Goal: Information Seeking & Learning: Check status

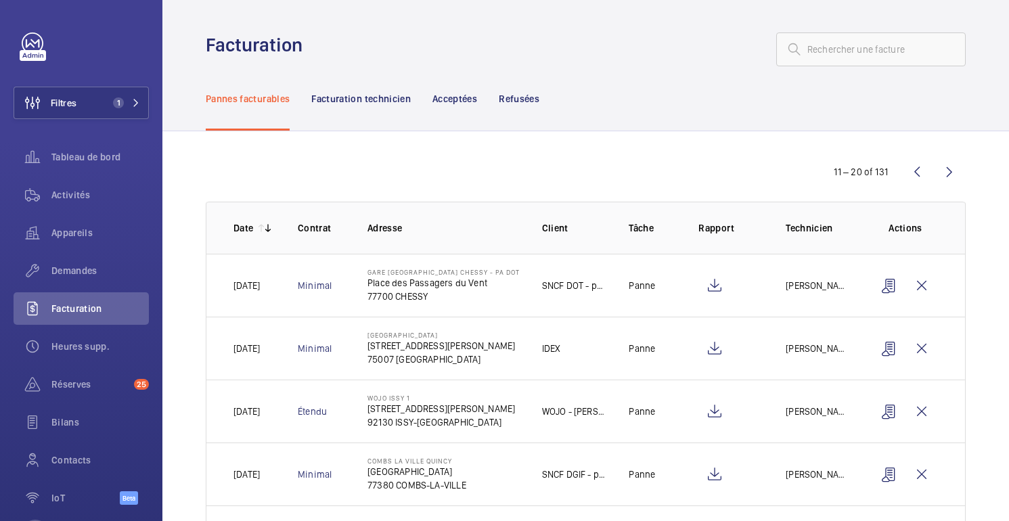
scroll to position [58, 0]
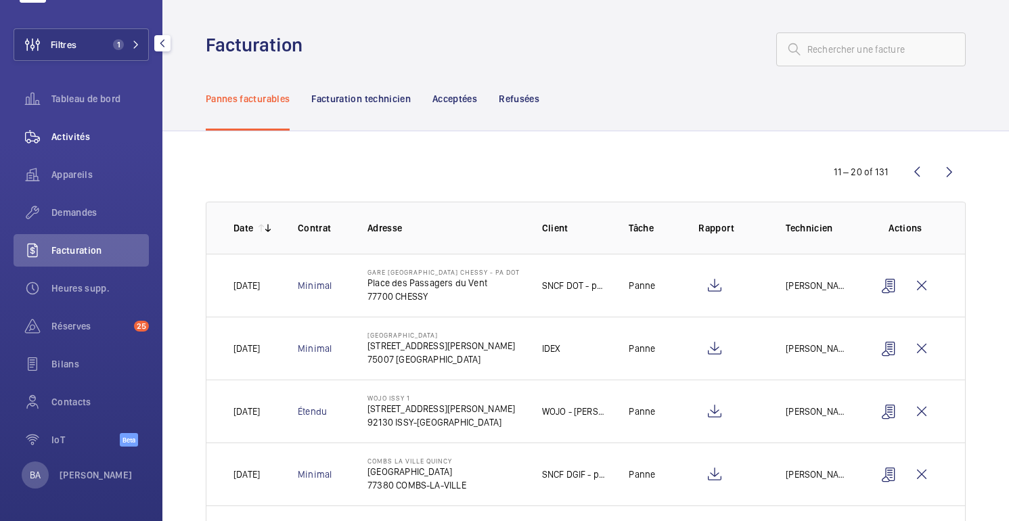
click at [76, 140] on span "Activités" at bounding box center [99, 137] width 97 height 14
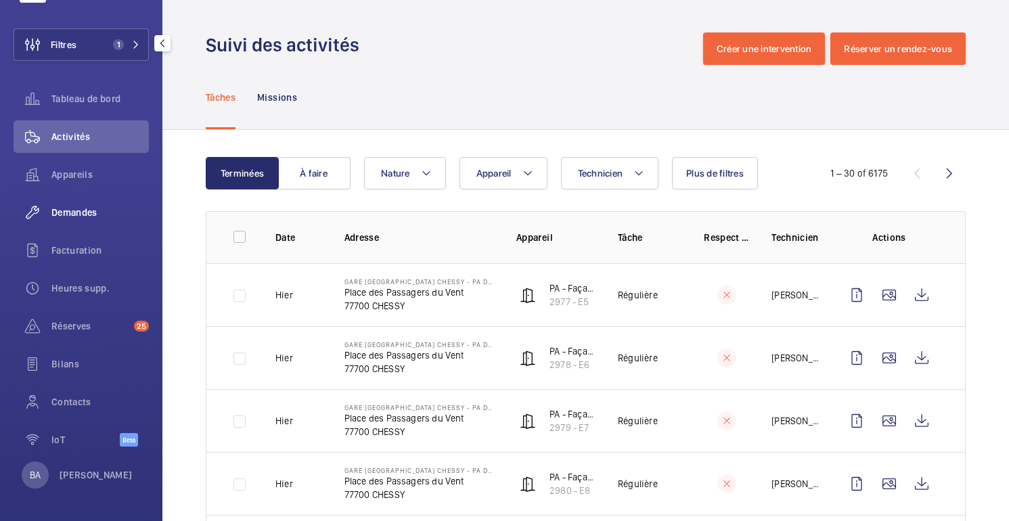
click at [71, 217] on span "Demandes" at bounding box center [99, 213] width 97 height 14
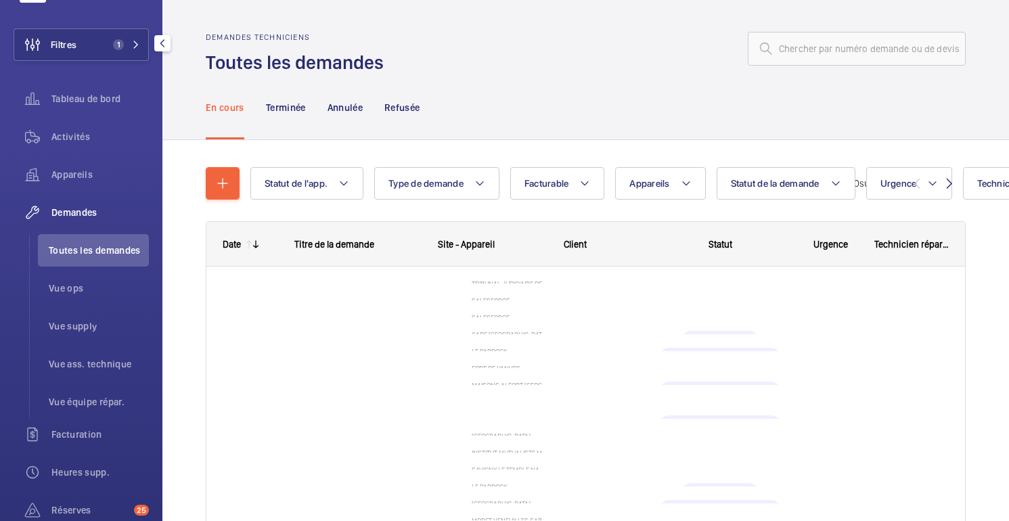
scroll to position [148, 0]
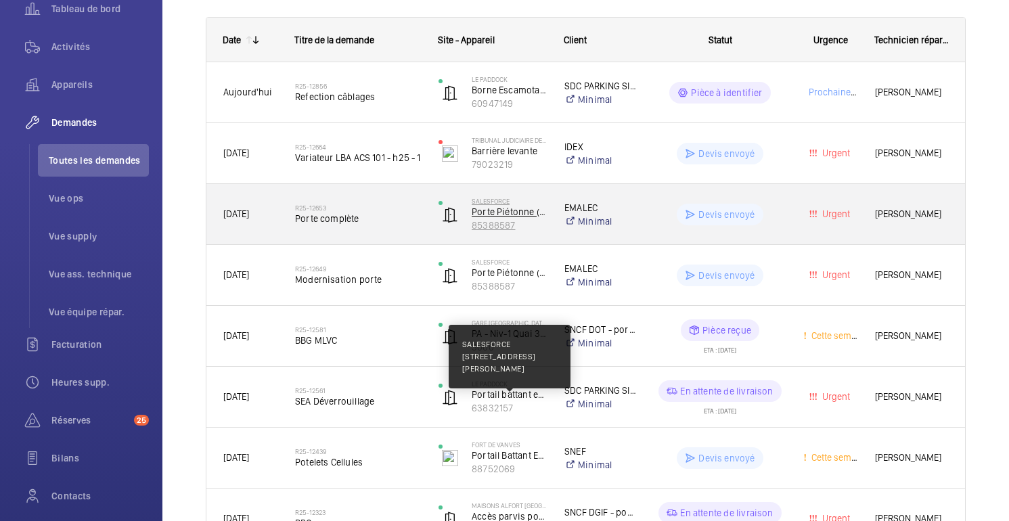
scroll to position [208, 0]
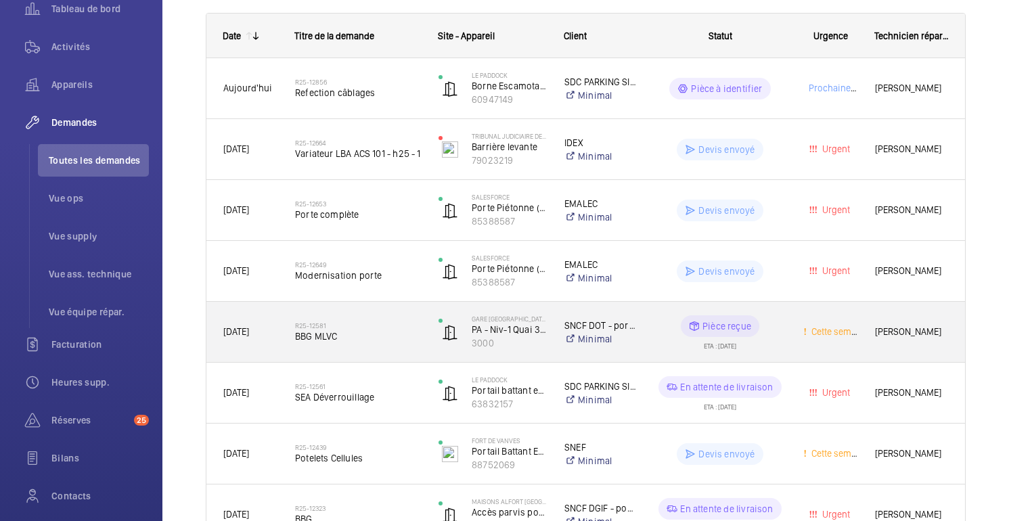
click at [337, 335] on span "BBG MLVC" at bounding box center [358, 337] width 126 height 14
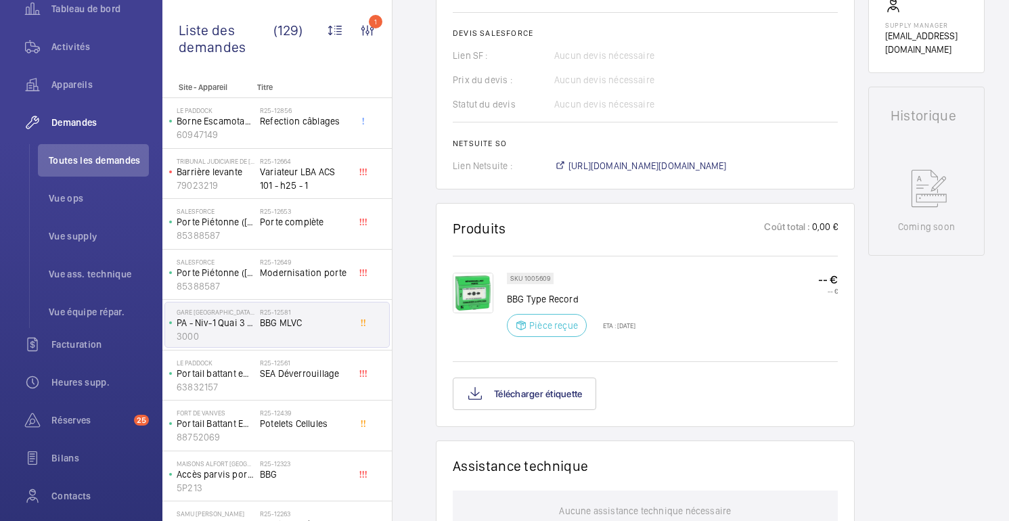
scroll to position [617, 0]
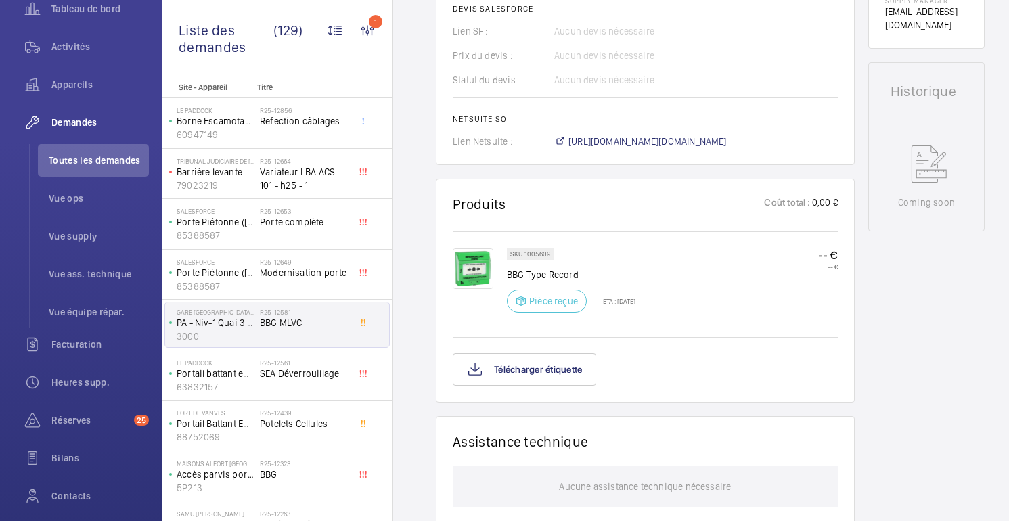
click at [470, 259] on img at bounding box center [473, 268] width 41 height 41
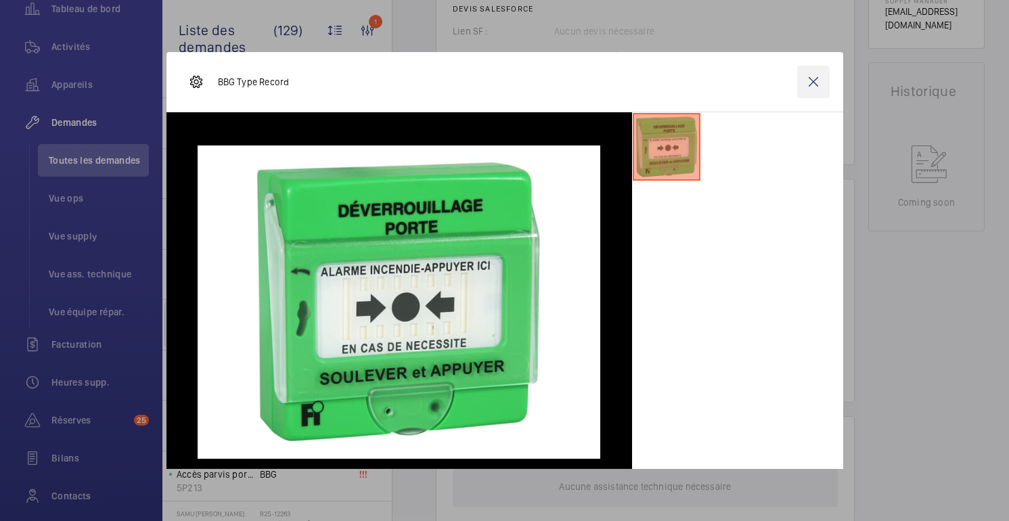
click at [813, 87] on wm-front-icon-button at bounding box center [813, 82] width 32 height 32
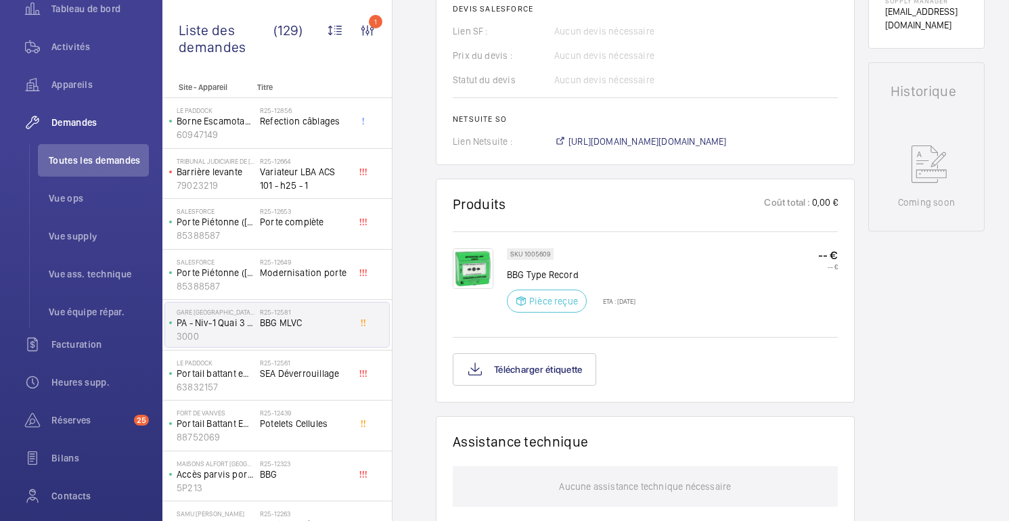
scroll to position [0, 0]
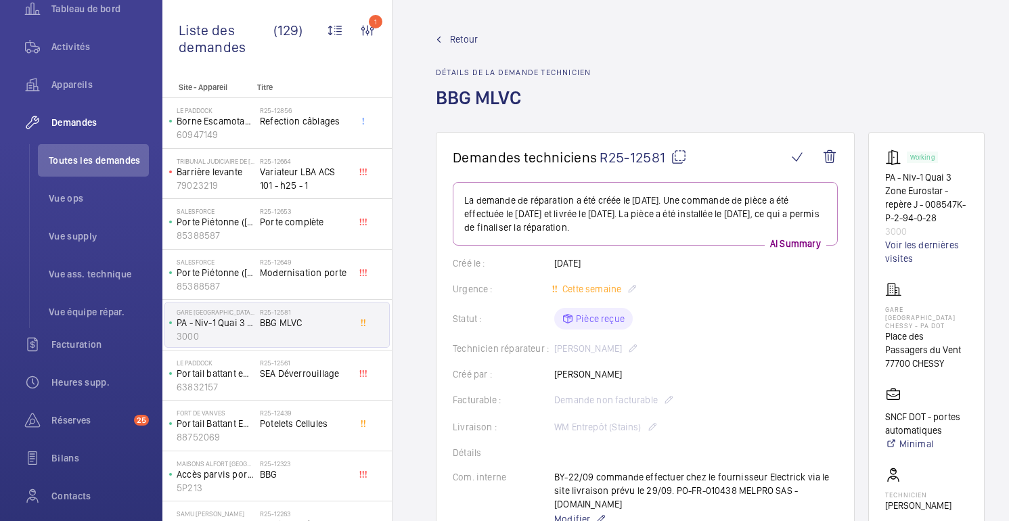
click at [470, 38] on span "Retour" at bounding box center [464, 39] width 28 height 14
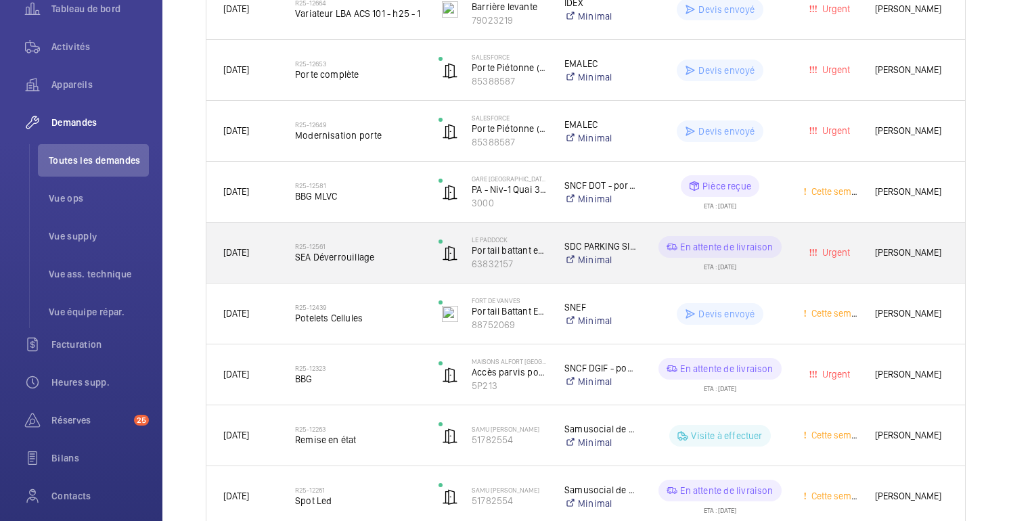
scroll to position [353, 0]
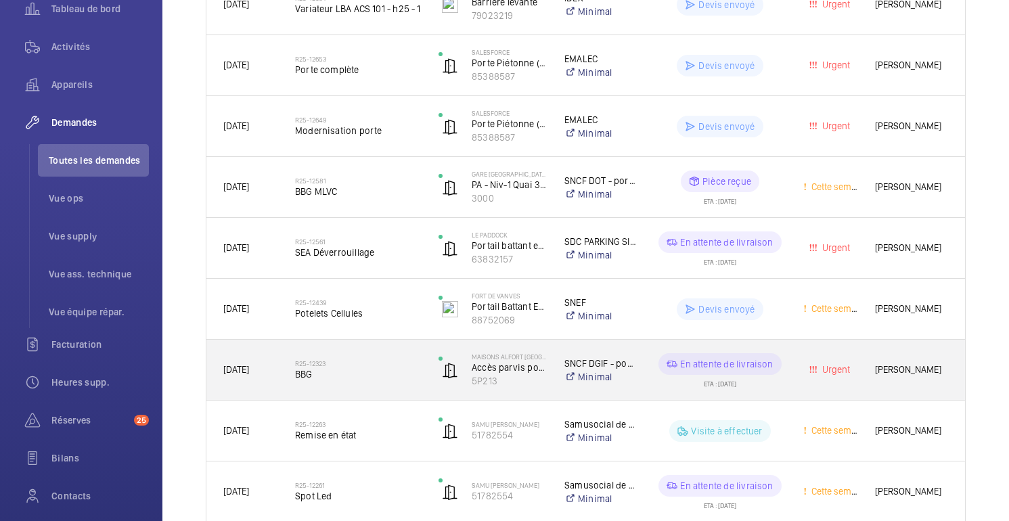
click at [318, 377] on span "BBG" at bounding box center [358, 375] width 126 height 14
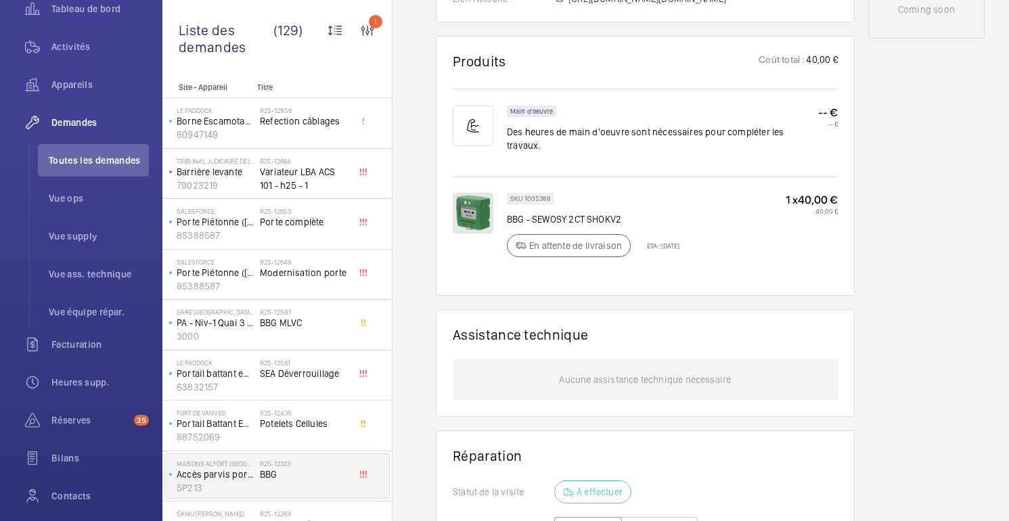
scroll to position [802, 0]
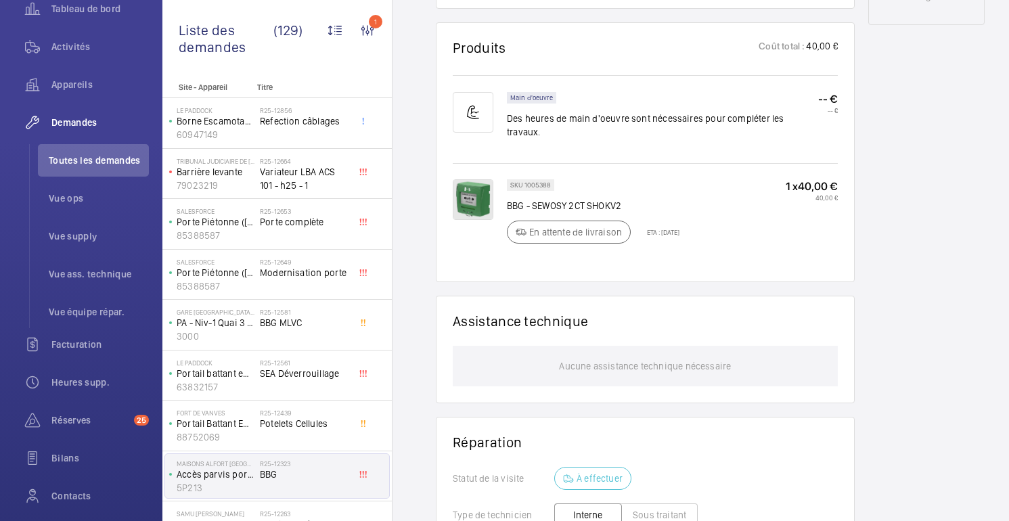
click at [472, 204] on img at bounding box center [473, 199] width 41 height 41
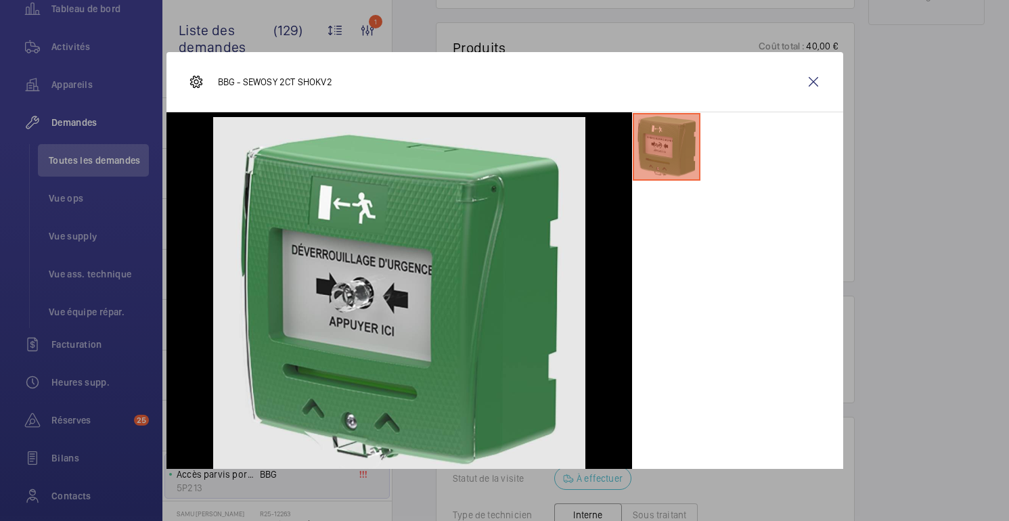
scroll to position [22, 0]
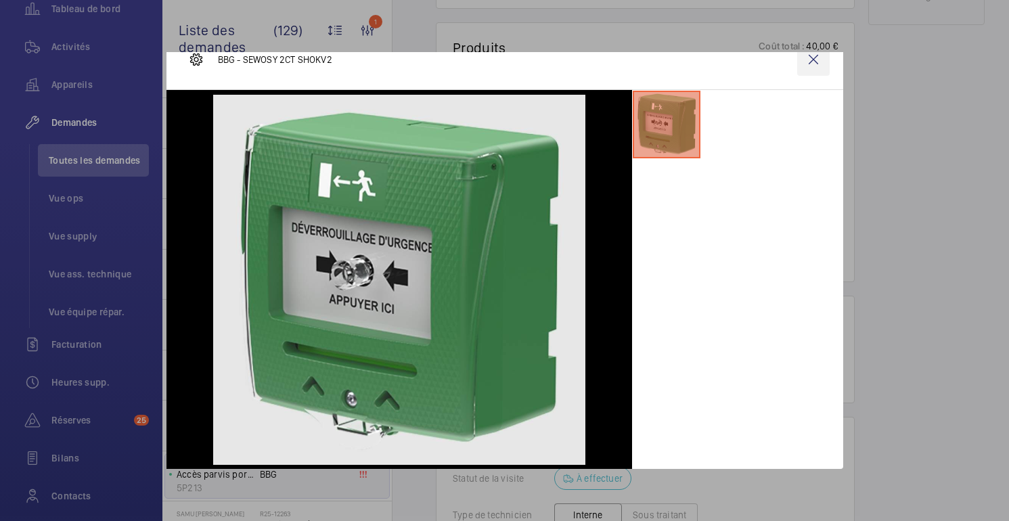
click at [814, 57] on wm-front-icon-button at bounding box center [813, 59] width 32 height 32
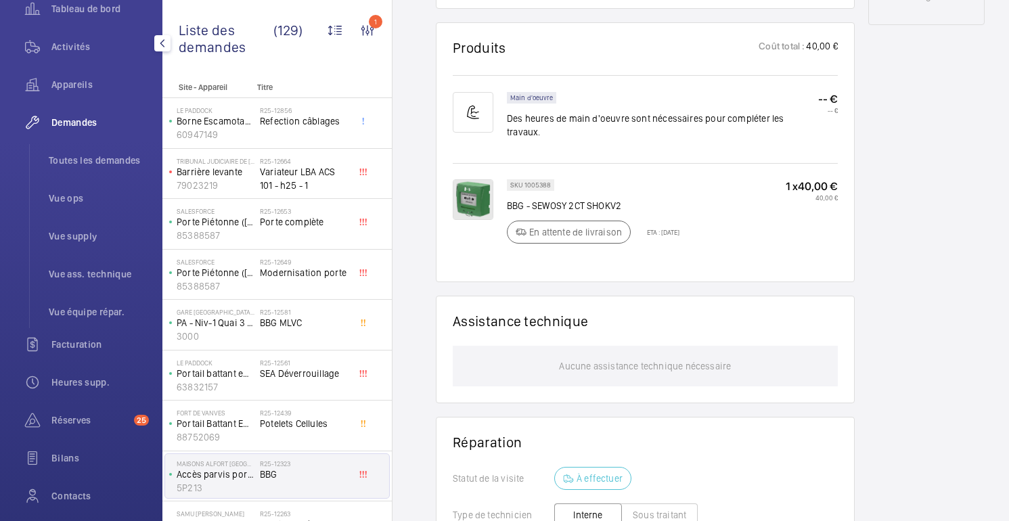
scroll to position [0, 0]
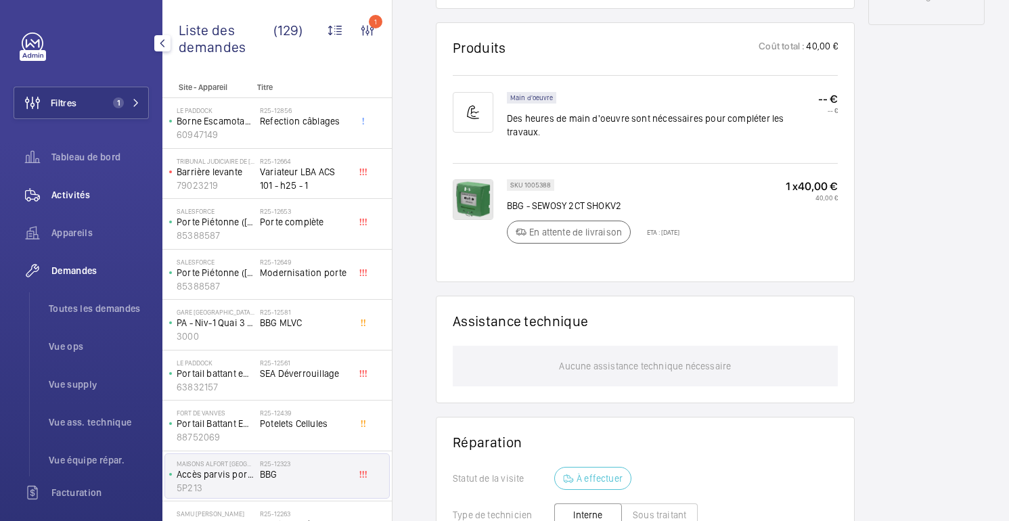
click at [74, 195] on span "Activités" at bounding box center [99, 195] width 97 height 14
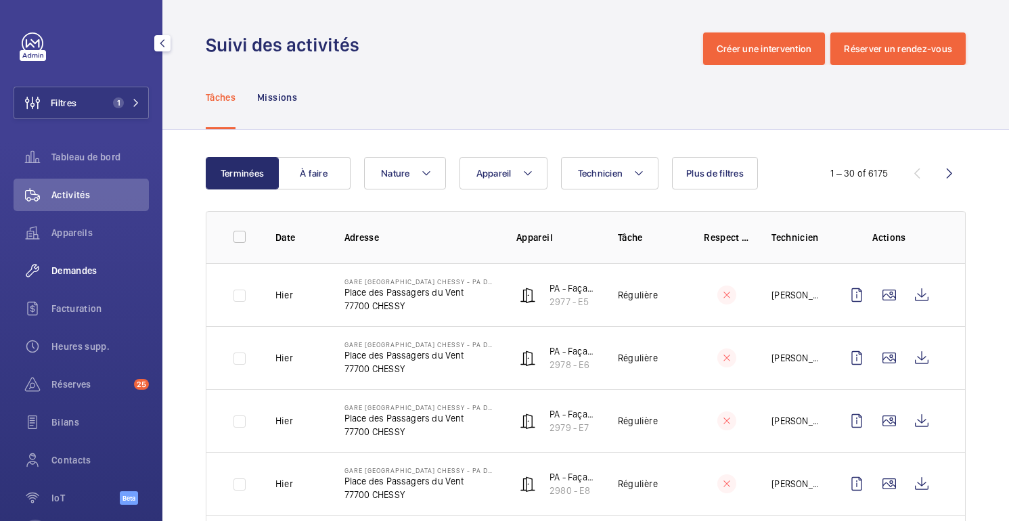
click at [75, 272] on span "Demandes" at bounding box center [99, 271] width 97 height 14
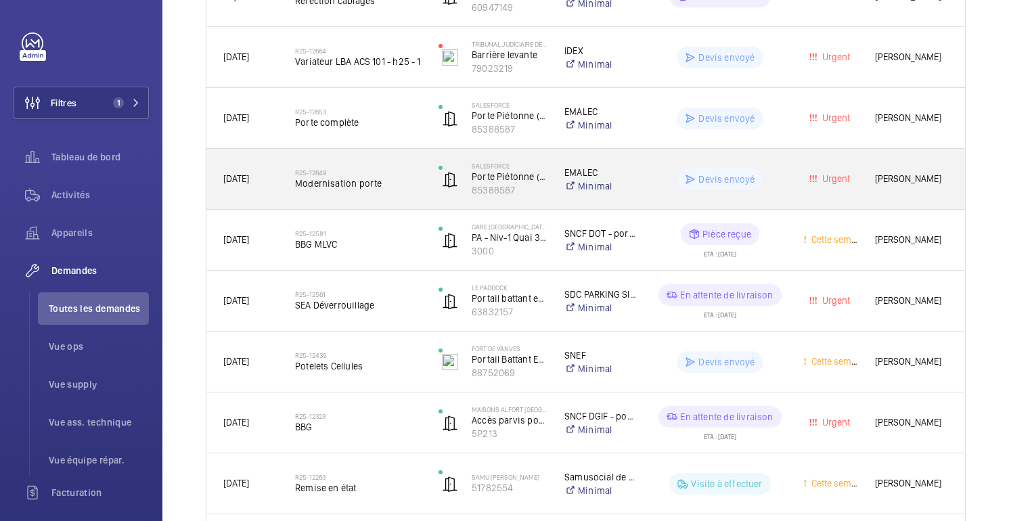
scroll to position [332, 0]
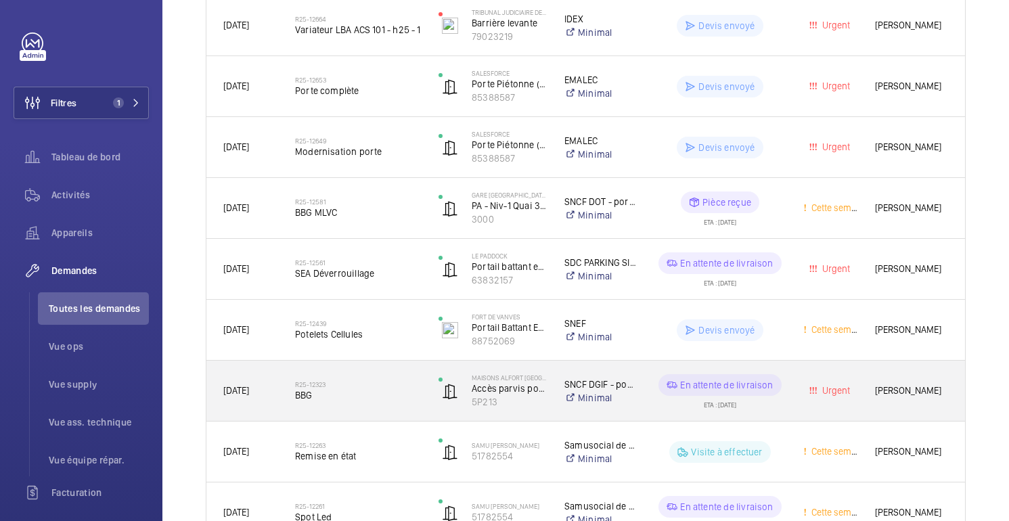
click at [334, 386] on h2 "R25-12323" at bounding box center [358, 384] width 126 height 8
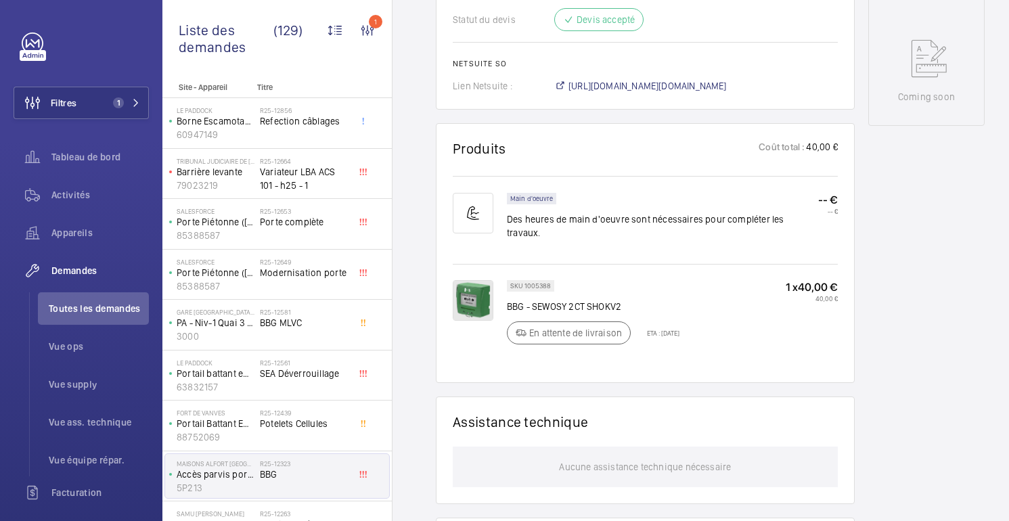
scroll to position [724, 0]
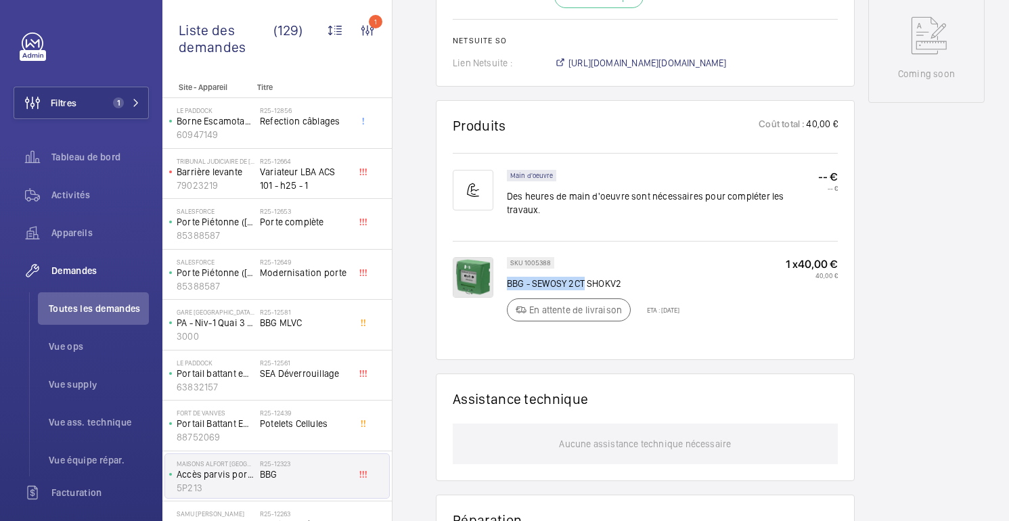
drag, startPoint x: 585, startPoint y: 285, endPoint x: 509, endPoint y: 288, distance: 76.6
click at [509, 288] on p "BBG - SEWOSY 2CT SHOKV2" at bounding box center [593, 284] width 173 height 14
copy p "BBG - SEWOSY 2CT"
click at [82, 201] on span "Activités" at bounding box center [99, 195] width 97 height 14
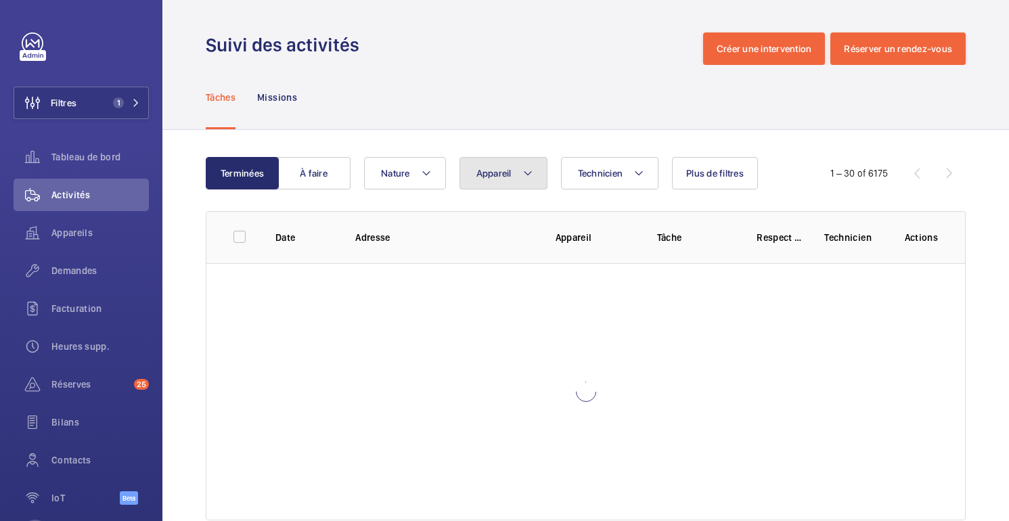
click at [519, 171] on button "Appareil" at bounding box center [504, 173] width 88 height 32
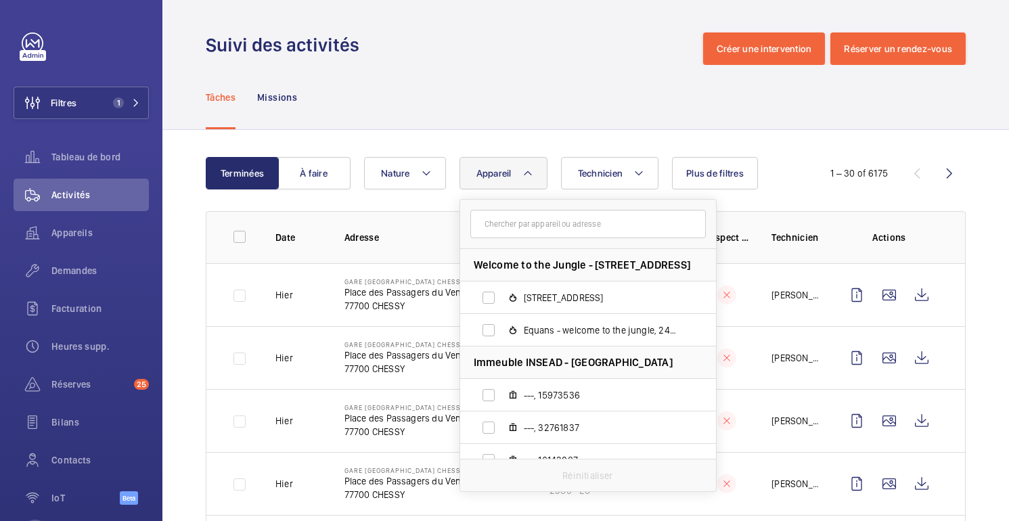
click at [539, 217] on input "text" at bounding box center [588, 224] width 236 height 28
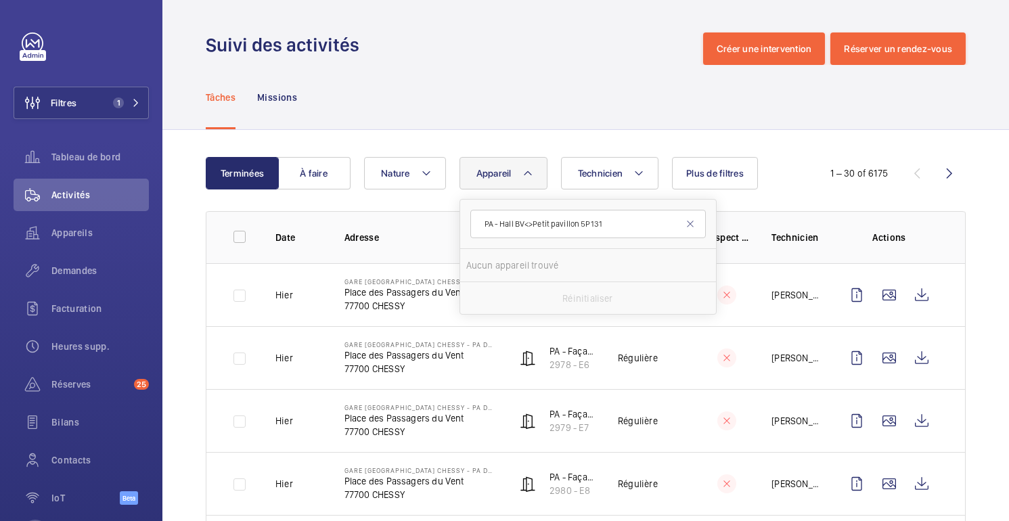
drag, startPoint x: 498, startPoint y: 224, endPoint x: 465, endPoint y: 225, distance: 33.2
click at [465, 225] on form "PA - Hall BV<>Petit pavillon 5P131" at bounding box center [588, 224] width 256 height 49
type input "Hall BV<>Petit pavillon 5P131"
click at [592, 225] on input "Hall BV<>Petit pavillon 5P131" at bounding box center [588, 224] width 236 height 28
drag, startPoint x: 564, startPoint y: 223, endPoint x: 455, endPoint y: 231, distance: 109.9
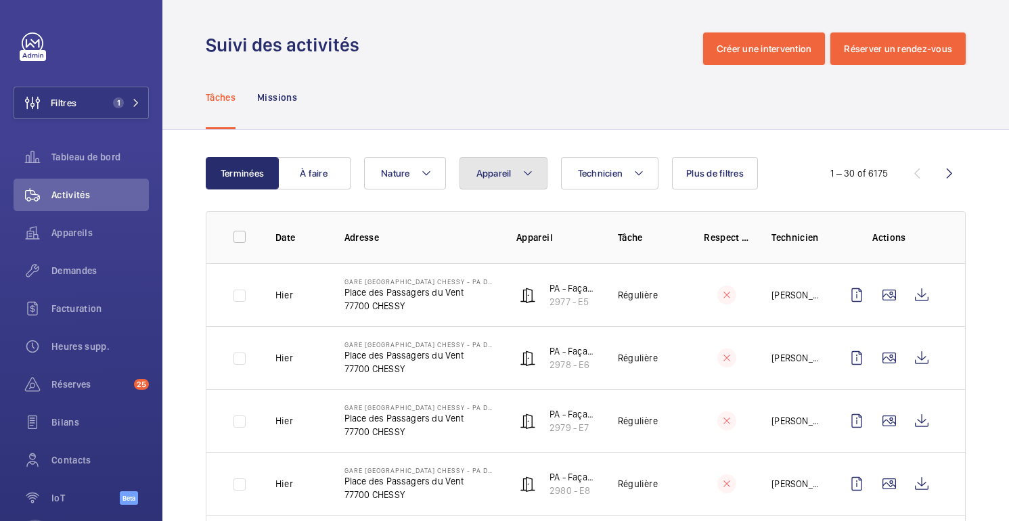
click at [518, 169] on button "Appareil" at bounding box center [504, 173] width 88 height 32
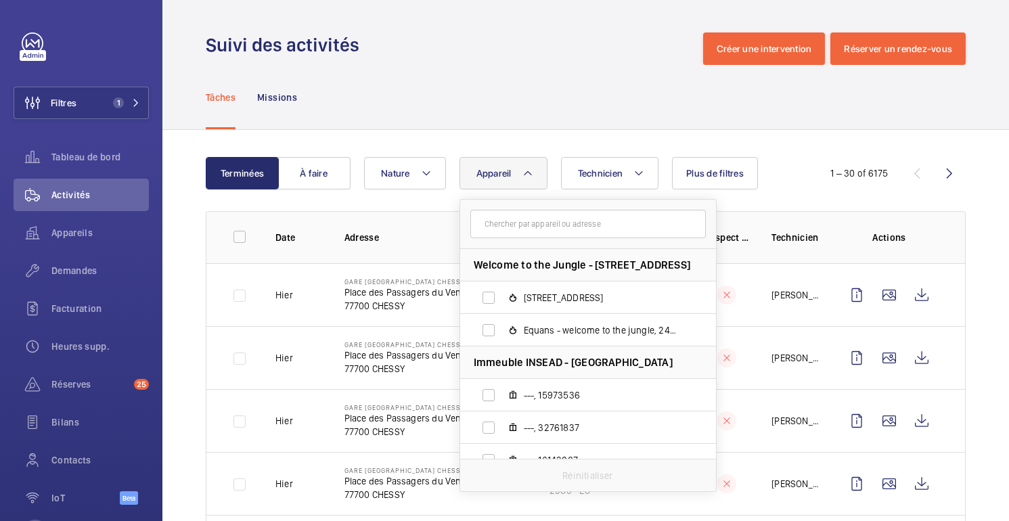
click at [573, 228] on input "text" at bounding box center [588, 224] width 236 height 28
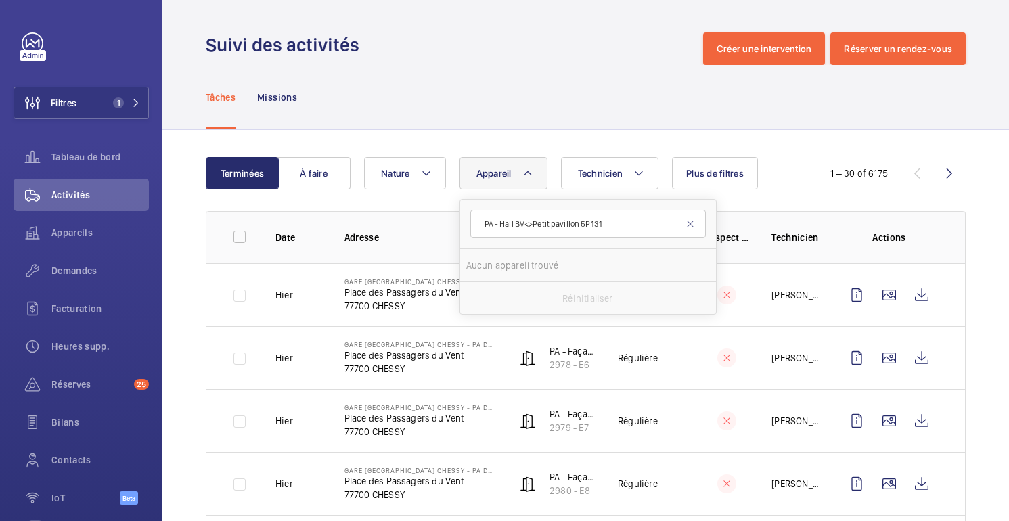
drag, startPoint x: 580, startPoint y: 221, endPoint x: 498, endPoint y: 225, distance: 82.0
click at [498, 225] on input "PA - Hall BV<>Petit pavillon 5P131" at bounding box center [588, 224] width 236 height 28
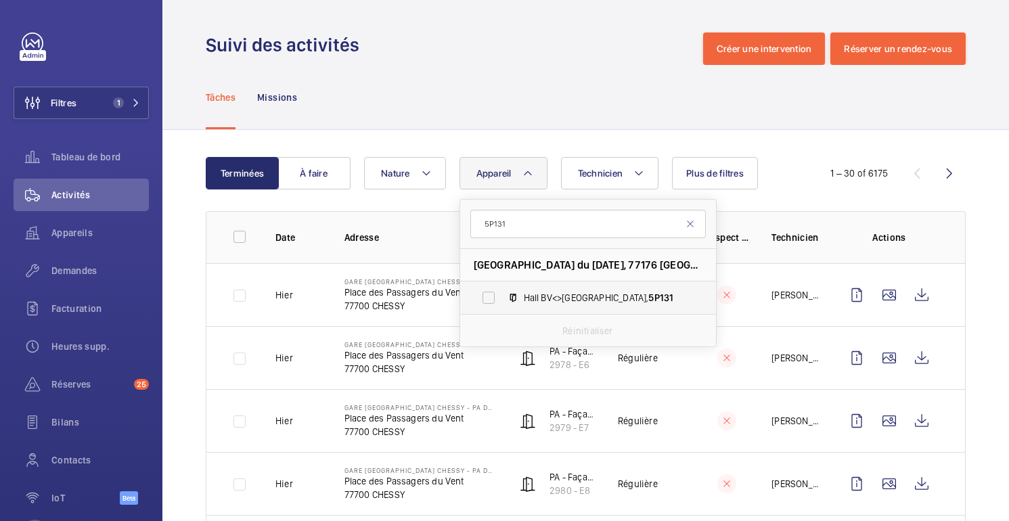
type input "5P131"
click at [590, 298] on span "Hall BV<>Petit pavillon, 5P131" at bounding box center [602, 298] width 157 height 14
click at [502, 298] on input "Hall BV<>Petit pavillon, 5P131" at bounding box center [488, 297] width 27 height 27
checkbox input "true"
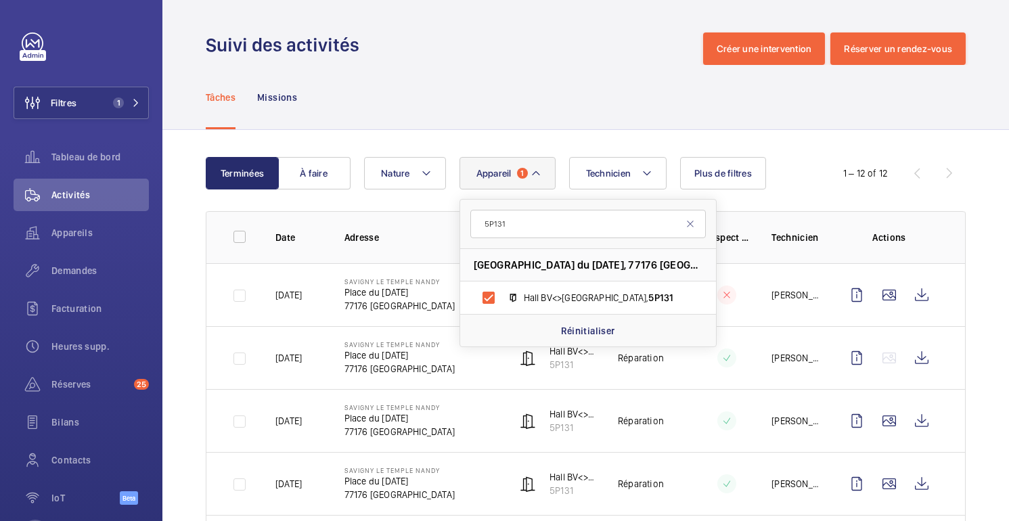
click at [529, 91] on div "Tâches Missions" at bounding box center [586, 97] width 760 height 64
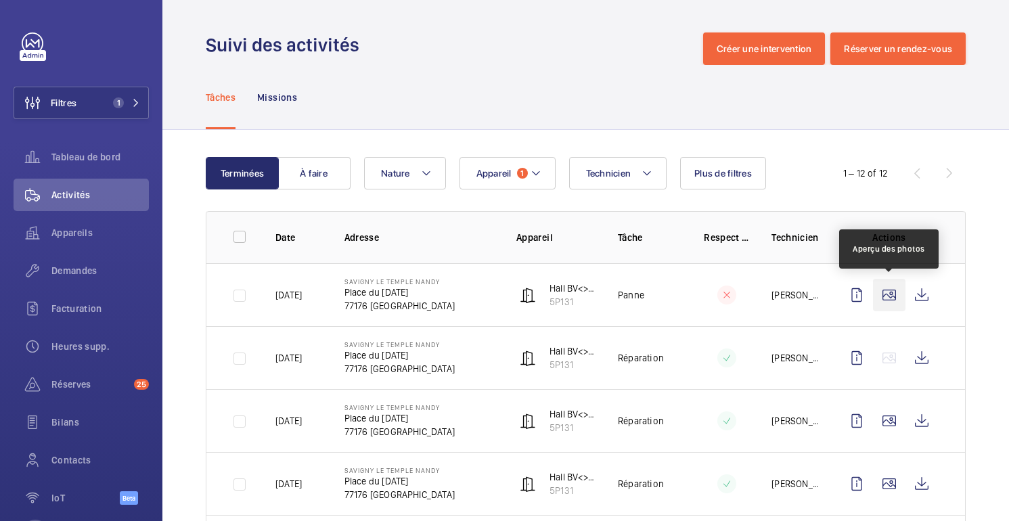
click at [887, 291] on wm-front-icon-button at bounding box center [889, 295] width 32 height 32
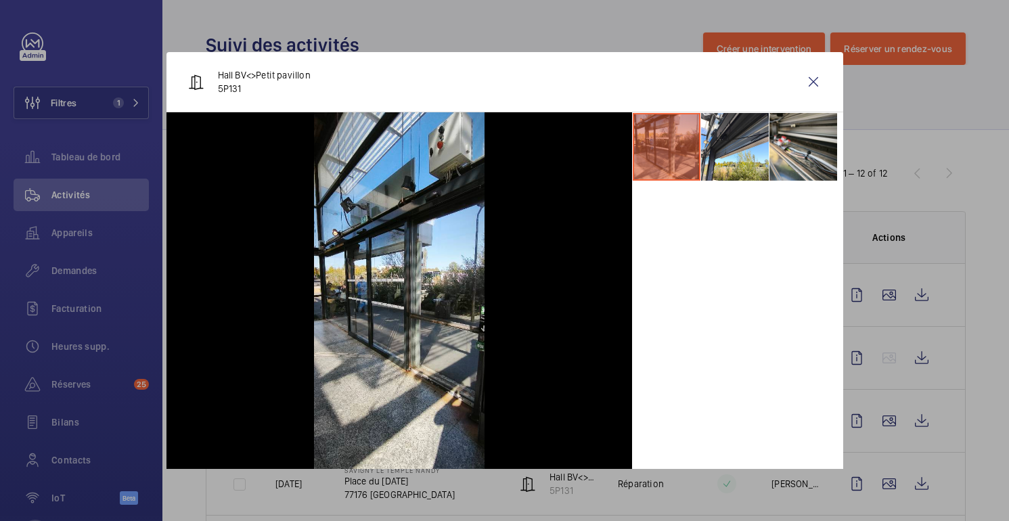
click at [881, 305] on div at bounding box center [504, 260] width 1009 height 521
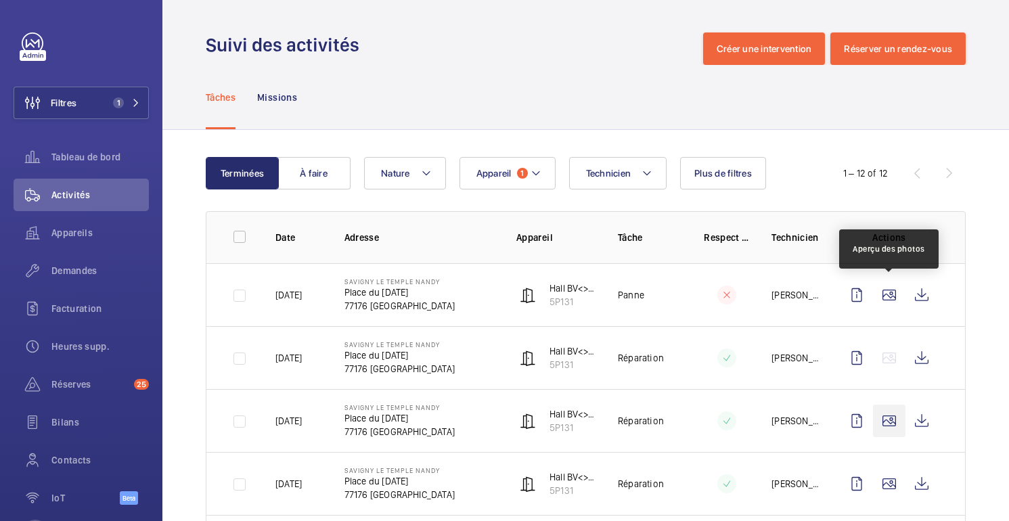
click at [891, 420] on wm-front-icon-button at bounding box center [889, 421] width 32 height 32
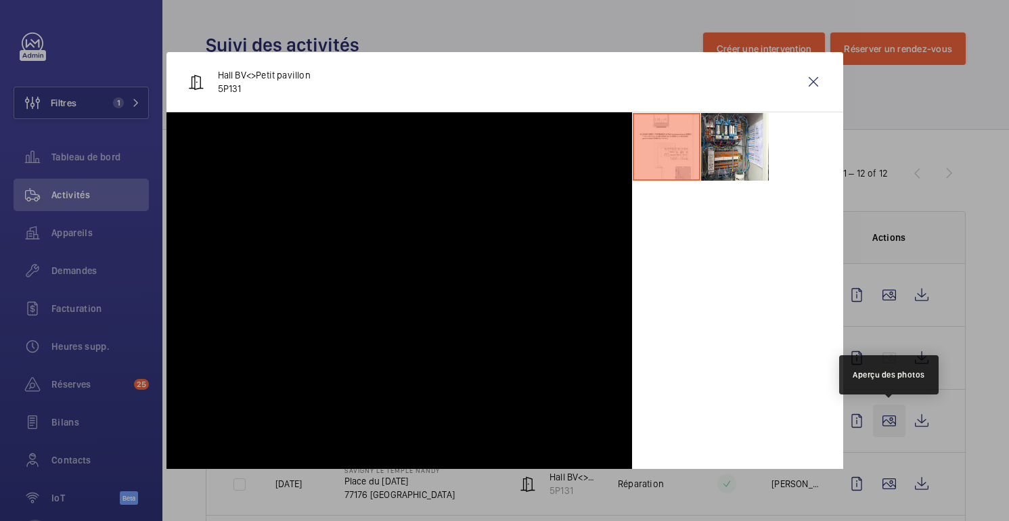
click at [890, 427] on wm-front-icon-button at bounding box center [889, 421] width 32 height 32
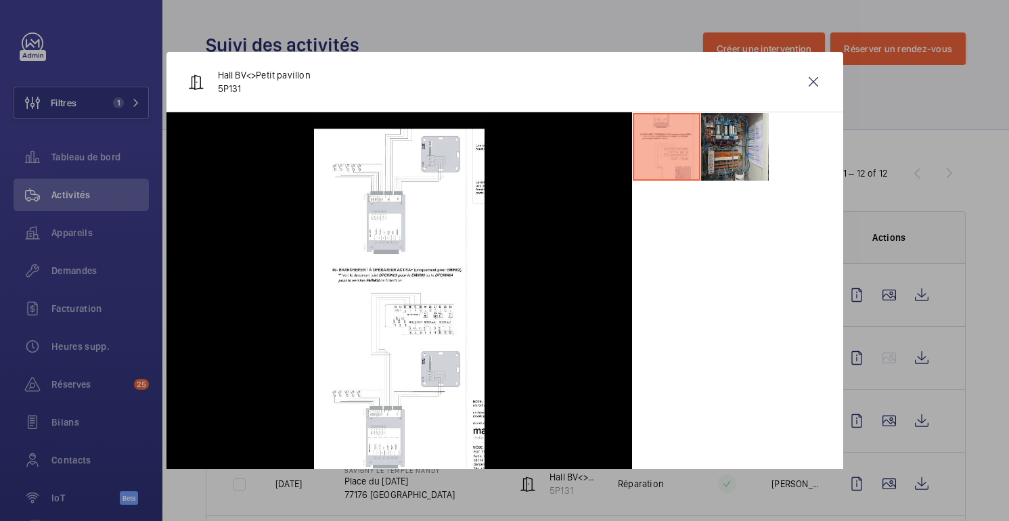
click at [755, 144] on li at bounding box center [735, 147] width 68 height 68
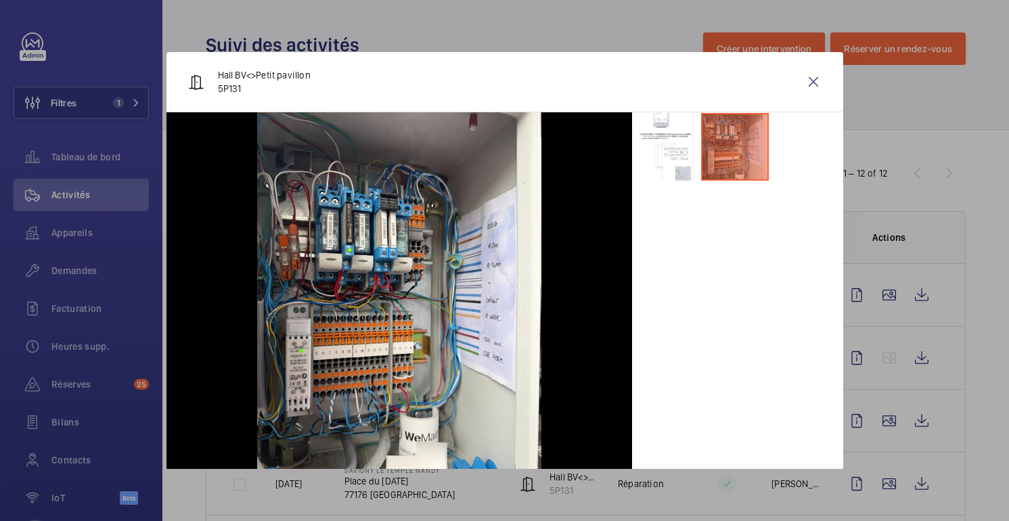
click at [923, 244] on div at bounding box center [504, 260] width 1009 height 521
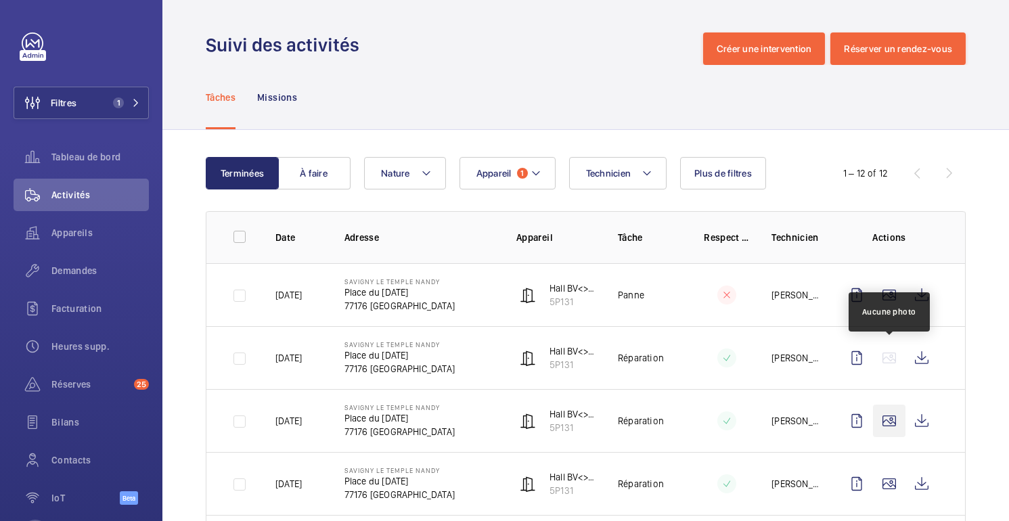
click at [890, 419] on wm-front-icon-button at bounding box center [889, 421] width 32 height 32
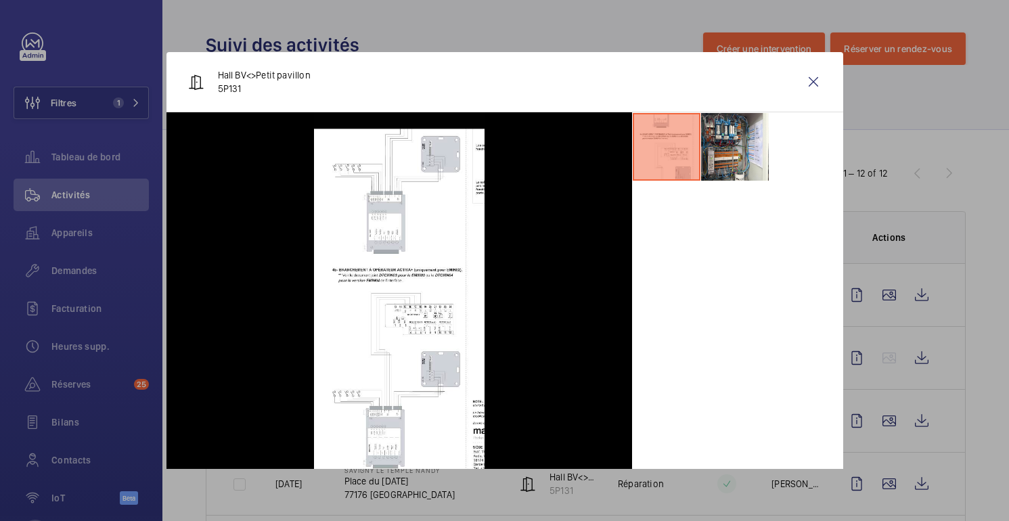
click at [919, 280] on div at bounding box center [504, 260] width 1009 height 521
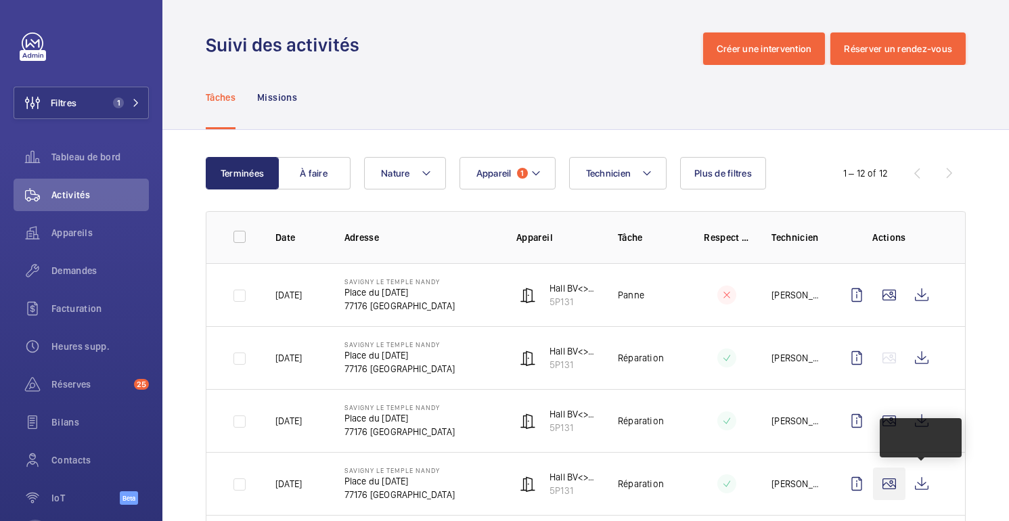
click at [896, 488] on wm-front-icon-button at bounding box center [889, 484] width 32 height 32
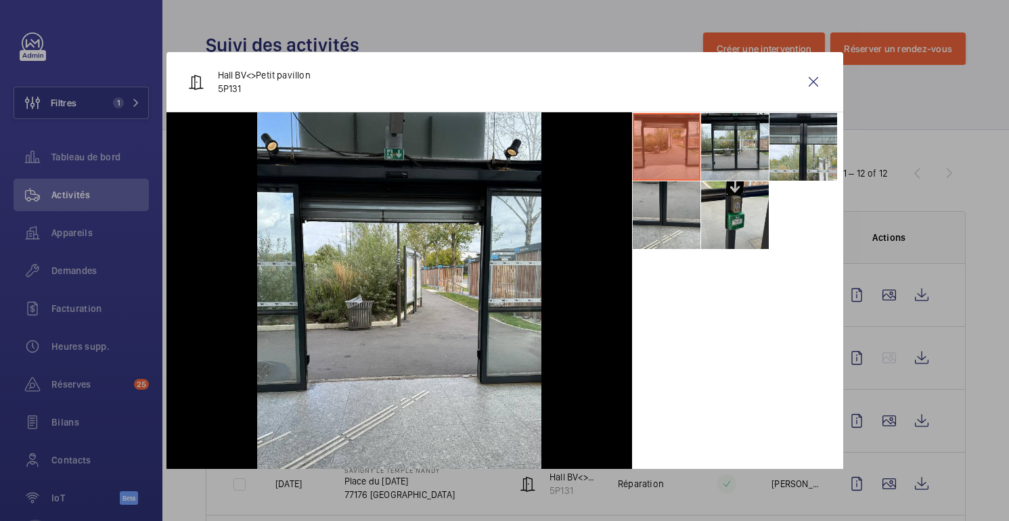
click at [964, 332] on div at bounding box center [504, 260] width 1009 height 521
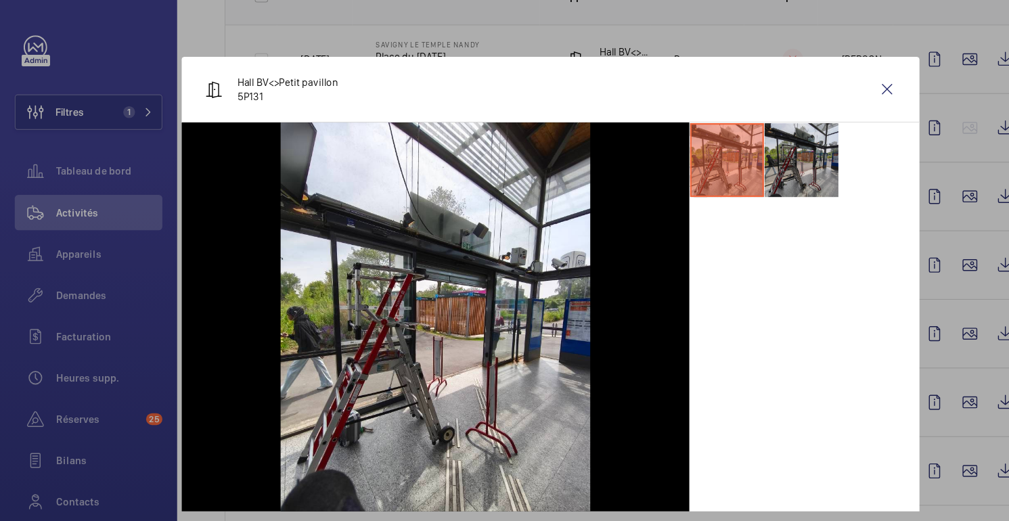
click at [742, 132] on li at bounding box center [735, 147] width 68 height 68
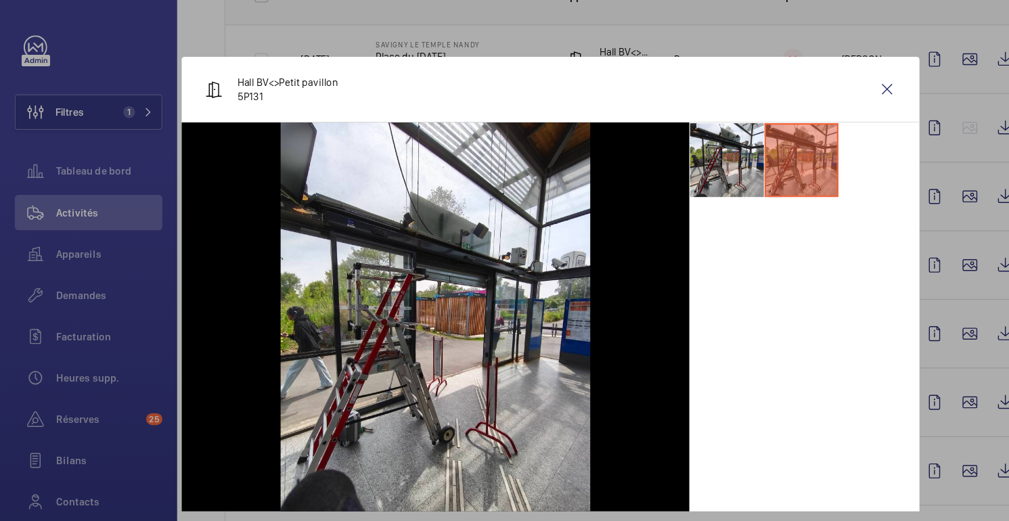
click at [875, 320] on div at bounding box center [504, 260] width 1009 height 521
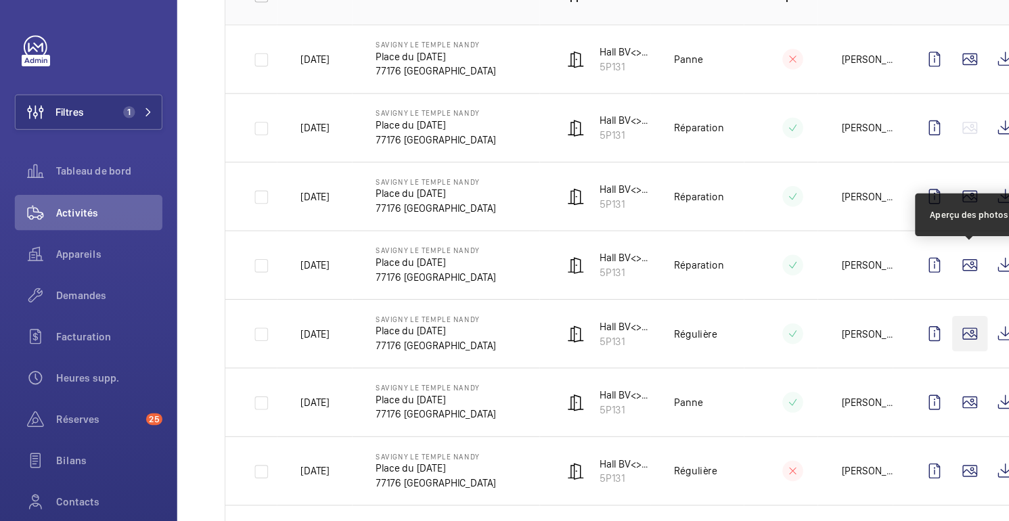
click at [887, 310] on wm-front-icon-button at bounding box center [889, 306] width 32 height 32
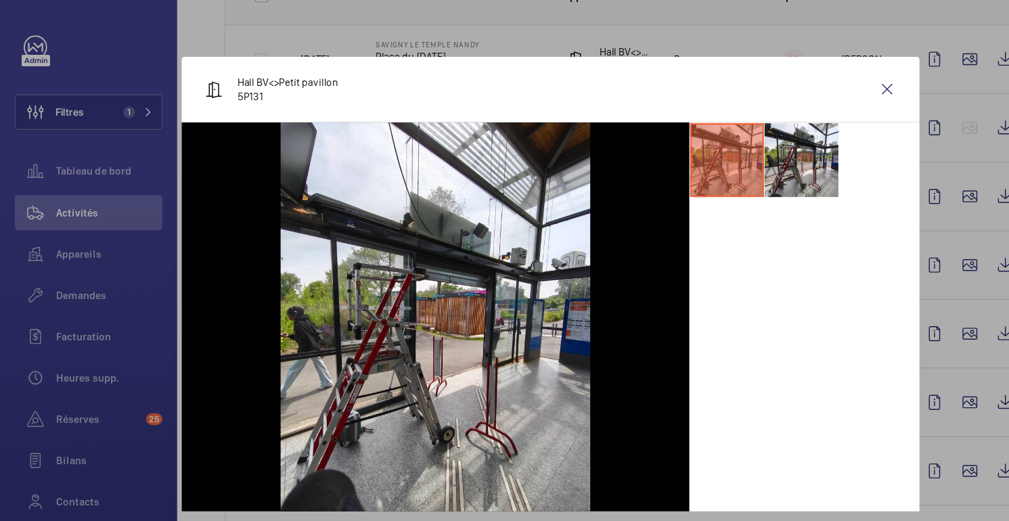
click at [894, 334] on div at bounding box center [504, 260] width 1009 height 521
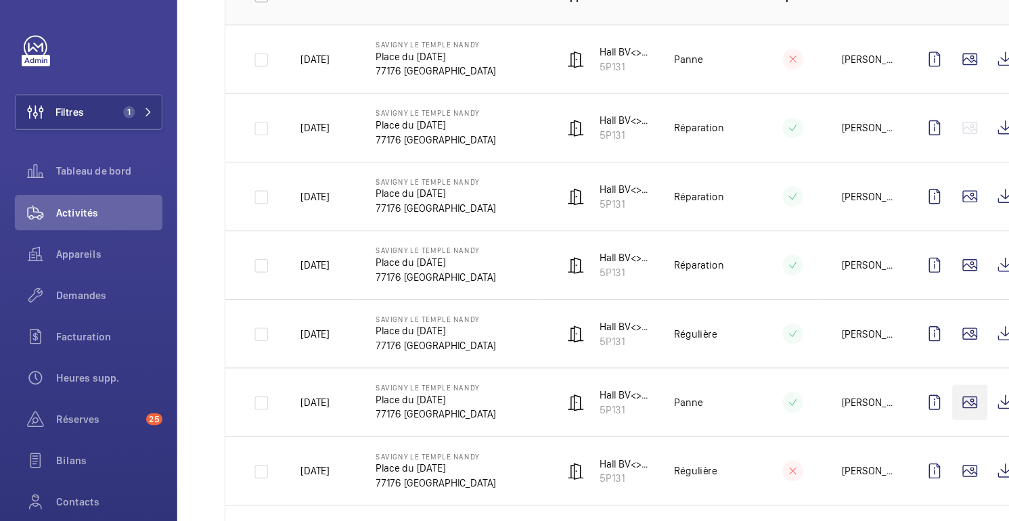
click at [887, 360] on wm-front-icon-button at bounding box center [889, 369] width 32 height 32
click at [887, 371] on wm-front-icon-button at bounding box center [889, 369] width 32 height 32
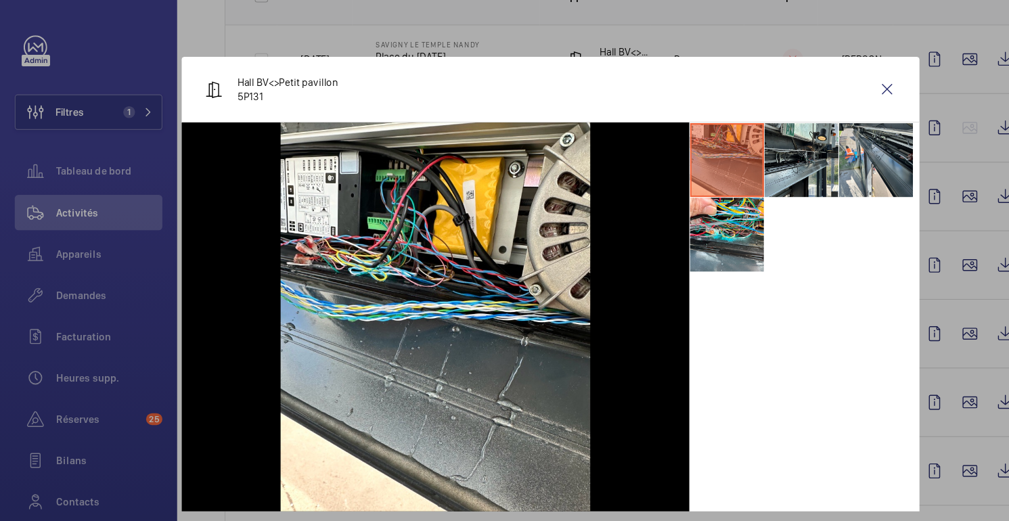
click at [885, 220] on div at bounding box center [504, 260] width 1009 height 521
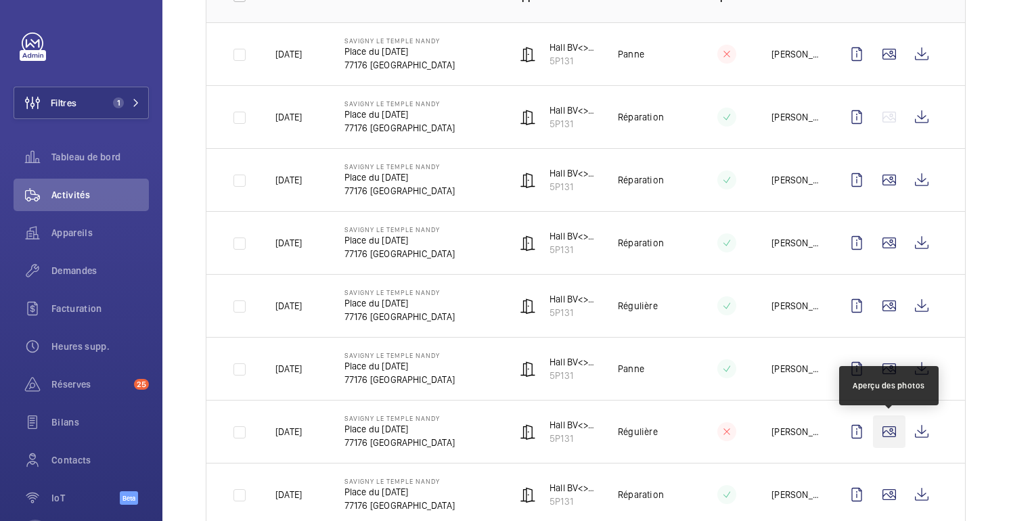
click at [887, 434] on wm-front-icon-button at bounding box center [889, 432] width 32 height 32
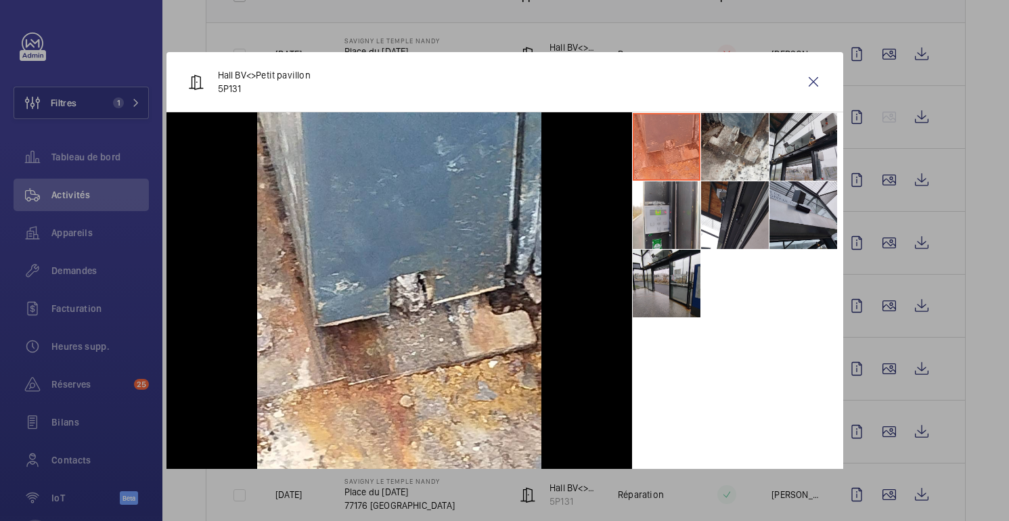
click at [937, 372] on div at bounding box center [504, 260] width 1009 height 521
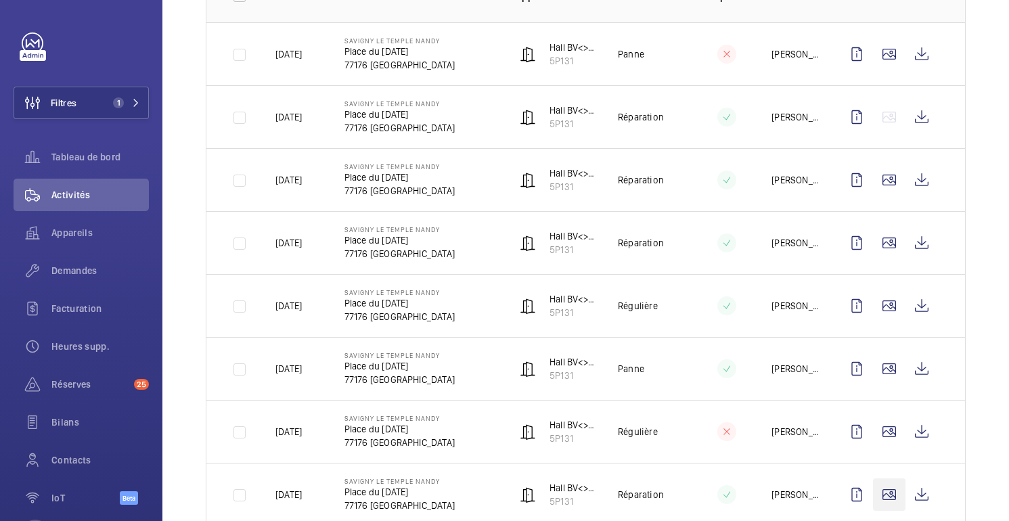
click at [893, 479] on wm-front-icon-button at bounding box center [889, 495] width 32 height 32
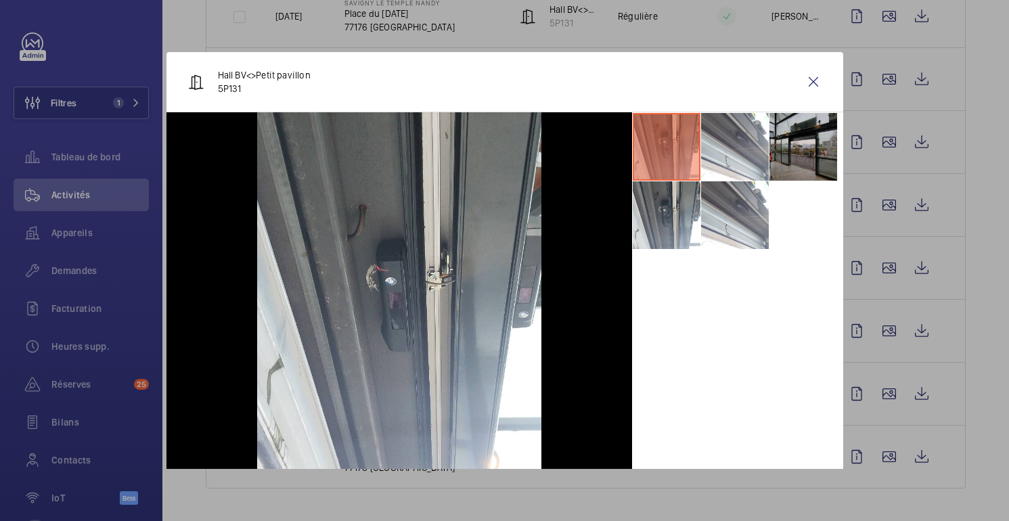
click at [807, 143] on li at bounding box center [804, 147] width 68 height 68
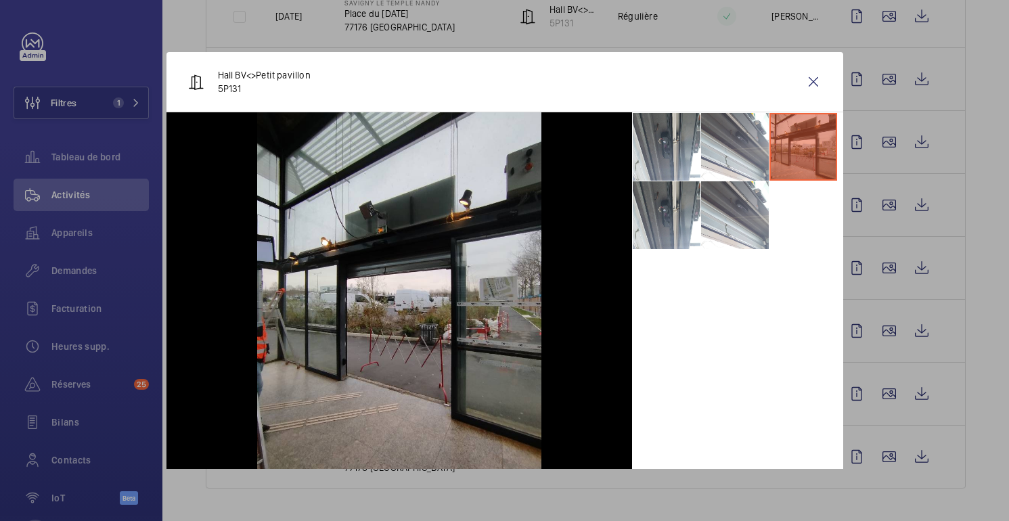
click at [923, 344] on div at bounding box center [504, 260] width 1009 height 521
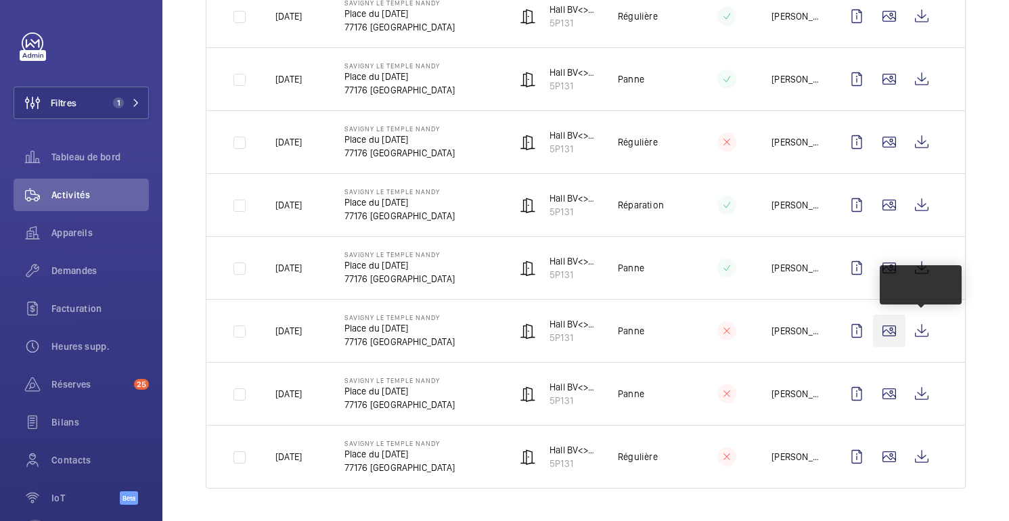
click at [887, 333] on wm-front-icon-button at bounding box center [889, 331] width 32 height 32
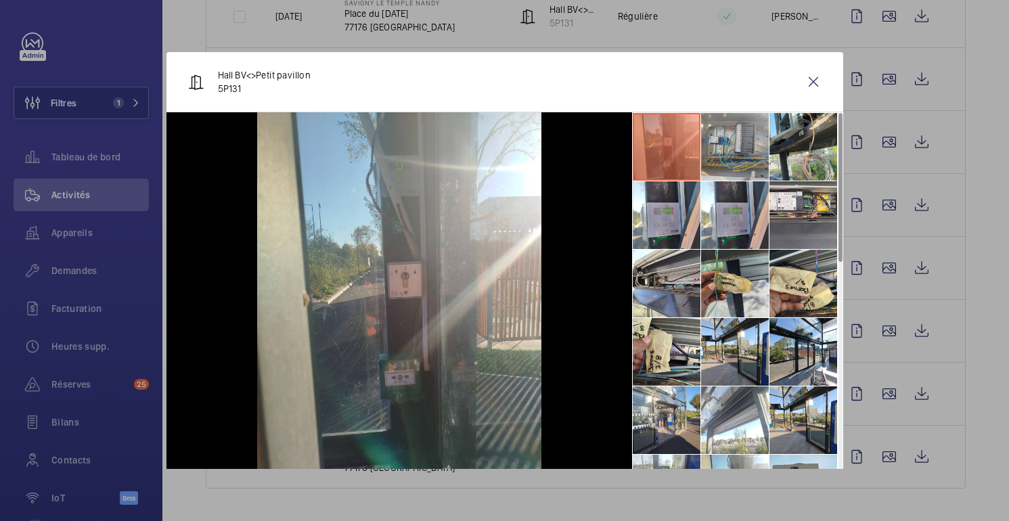
click at [743, 146] on li at bounding box center [735, 147] width 68 height 68
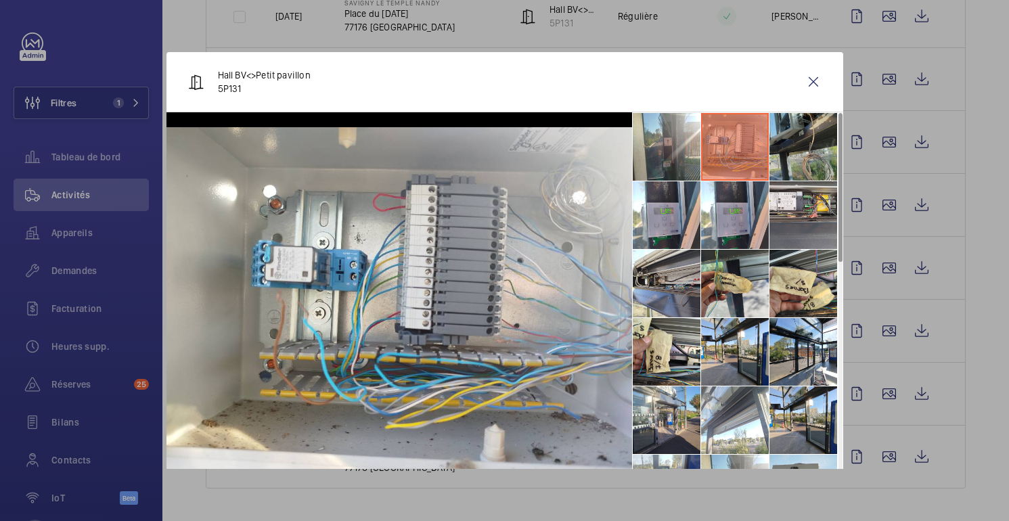
click at [799, 165] on li at bounding box center [804, 147] width 68 height 68
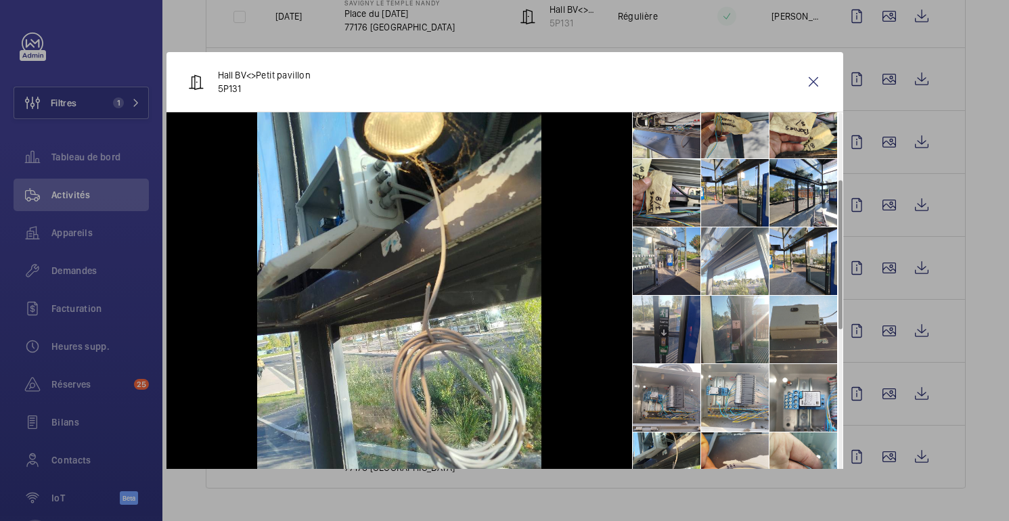
scroll to position [174, 0]
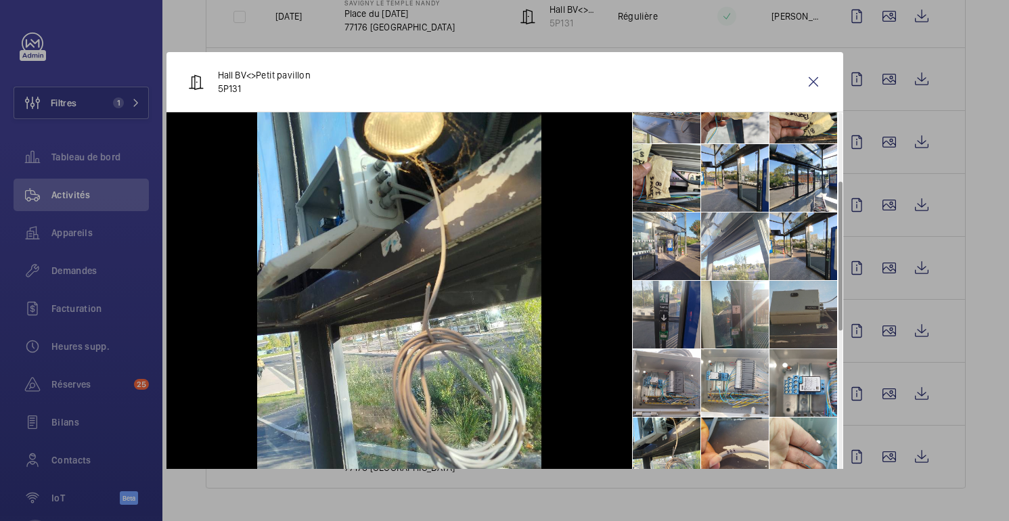
click at [805, 309] on li at bounding box center [804, 315] width 68 height 68
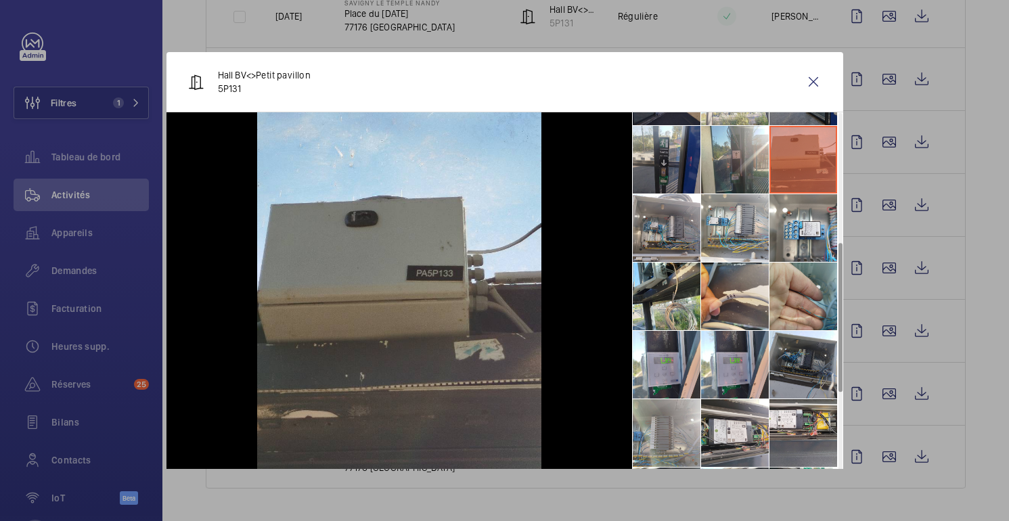
scroll to position [327, 0]
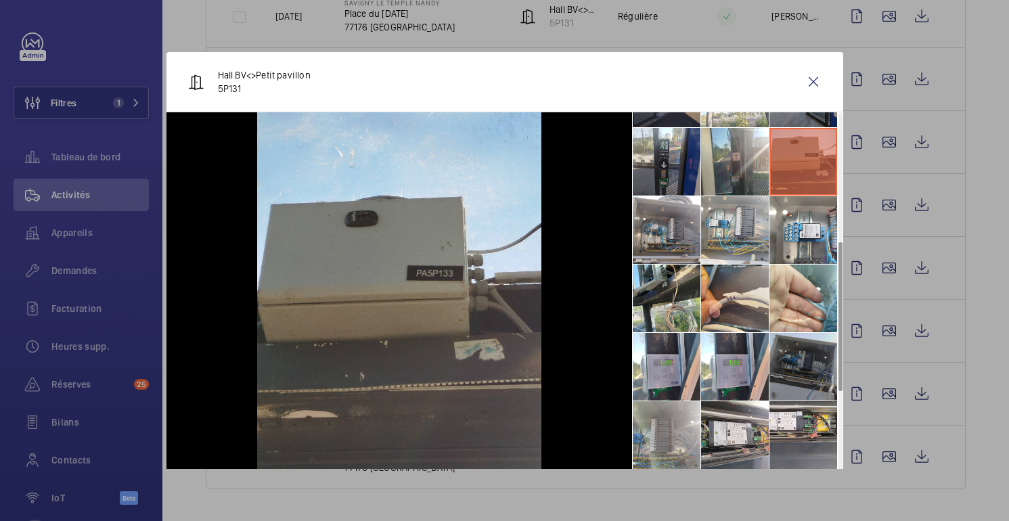
click at [798, 365] on li at bounding box center [804, 367] width 68 height 68
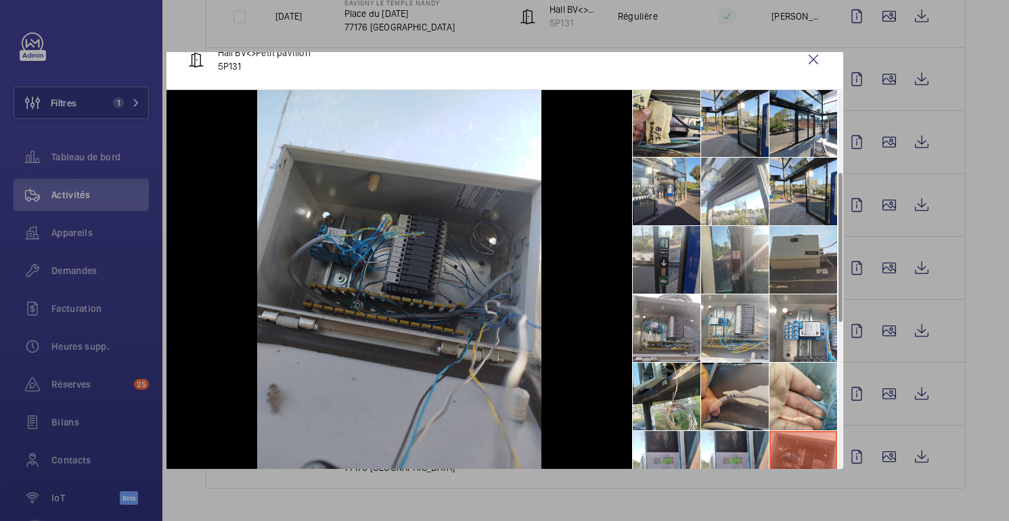
scroll to position [204, 0]
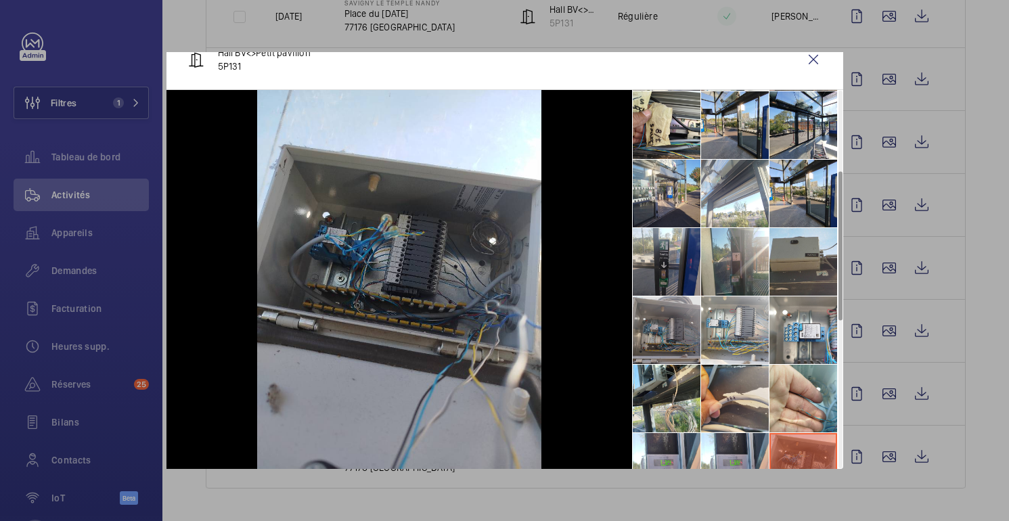
click at [671, 324] on li at bounding box center [667, 330] width 68 height 68
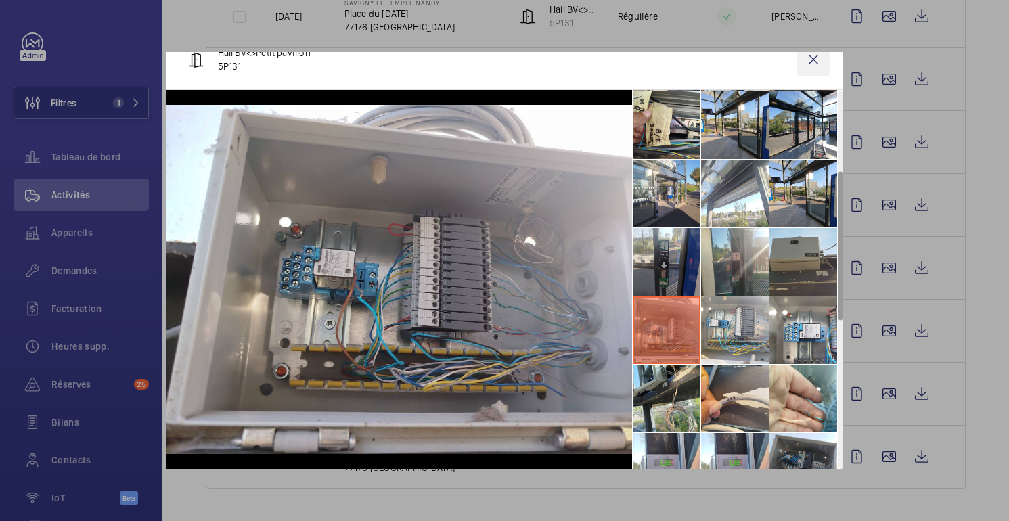
click at [814, 64] on wm-front-icon-button at bounding box center [813, 59] width 32 height 32
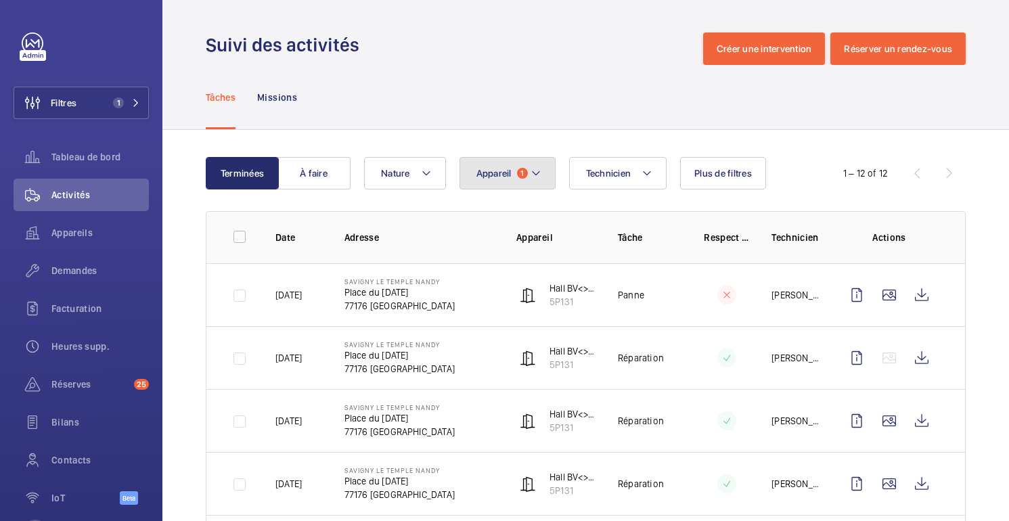
click at [523, 181] on button "Appareil 1" at bounding box center [508, 173] width 96 height 32
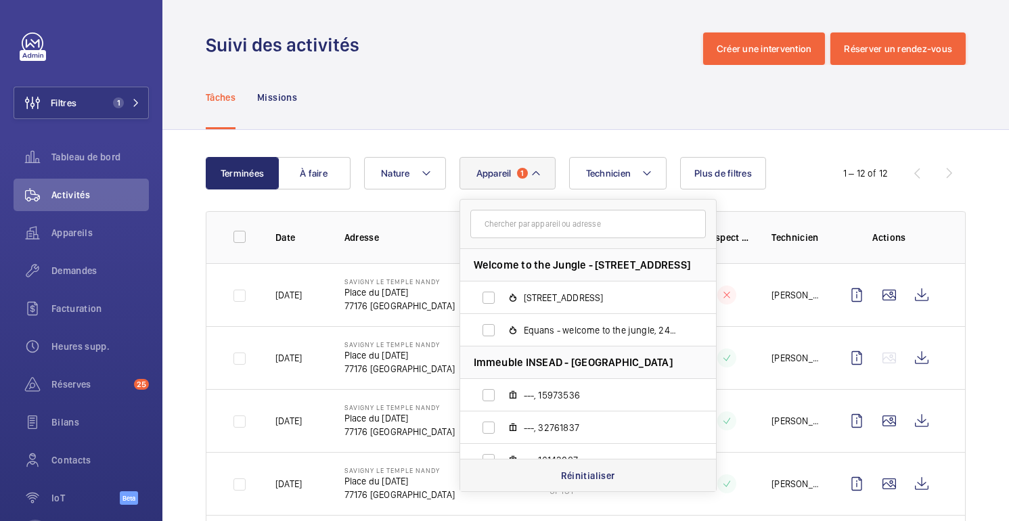
click at [545, 484] on div "Réinitialiser" at bounding box center [588, 475] width 256 height 32
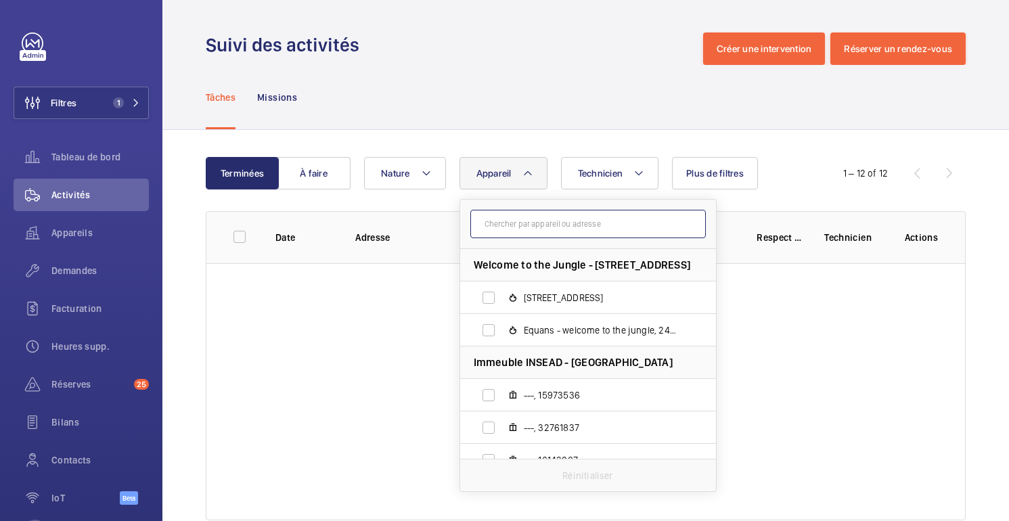
click at [535, 229] on input "text" at bounding box center [588, 224] width 236 height 28
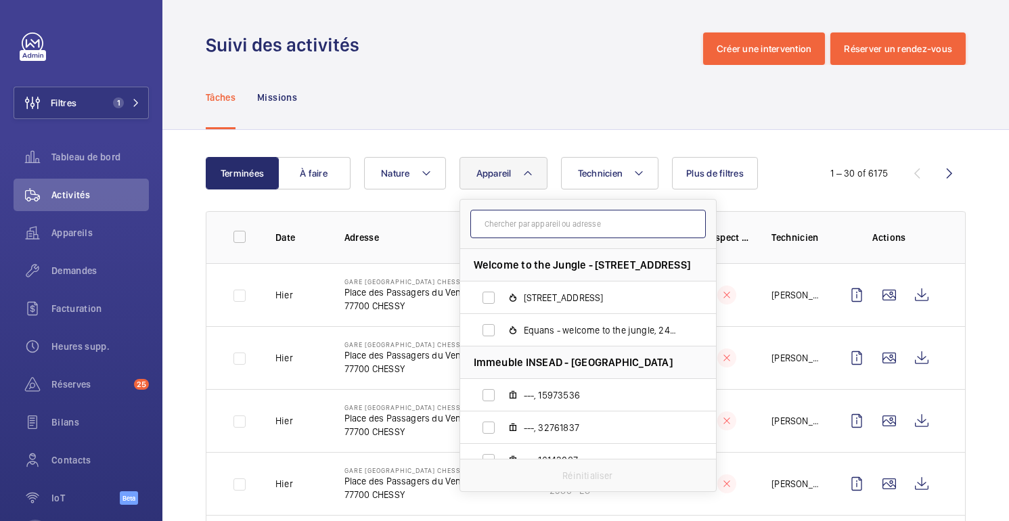
paste input "5P133"
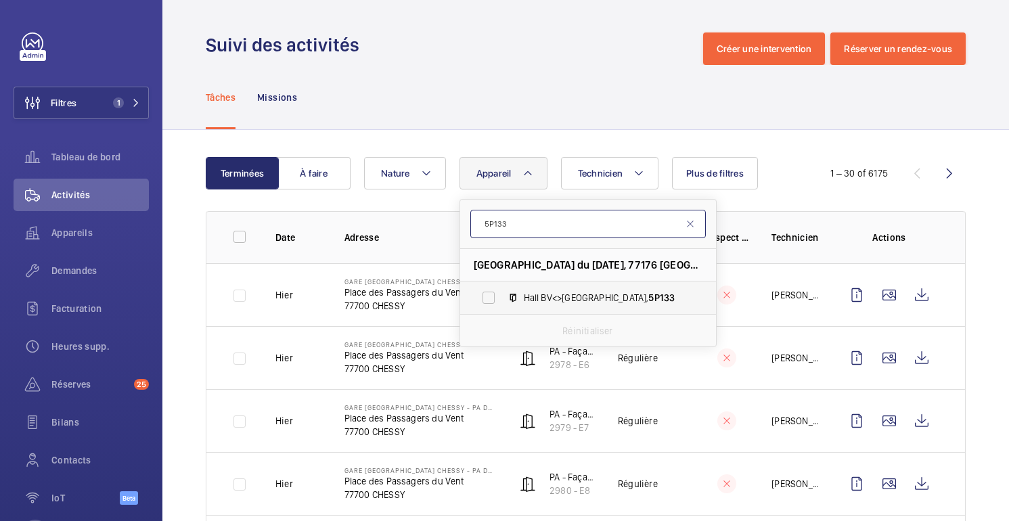
type input "5P133"
click at [574, 293] on span "Hall BV<>[GEOGRAPHIC_DATA], 5P133" at bounding box center [602, 298] width 157 height 14
click at [502, 293] on input "Hall BV<>[GEOGRAPHIC_DATA], 5P133" at bounding box center [488, 297] width 27 height 27
checkbox input "true"
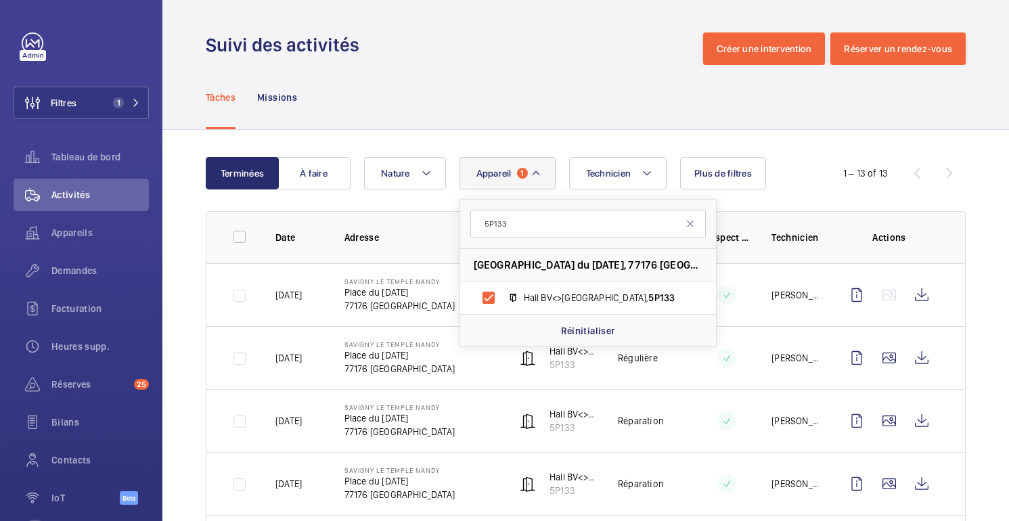
click at [602, 81] on div "Tâches Missions" at bounding box center [586, 97] width 760 height 64
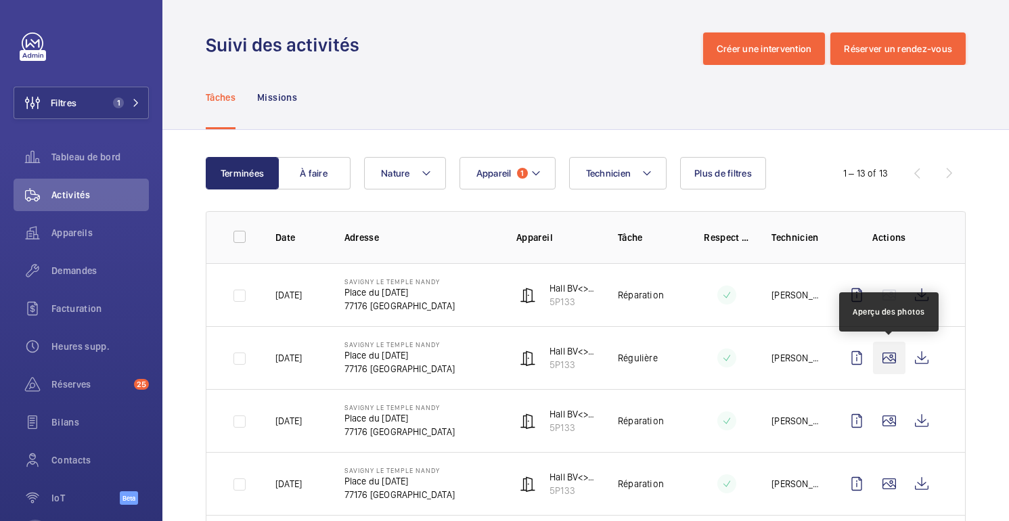
click at [887, 370] on wm-front-icon-button at bounding box center [889, 358] width 32 height 32
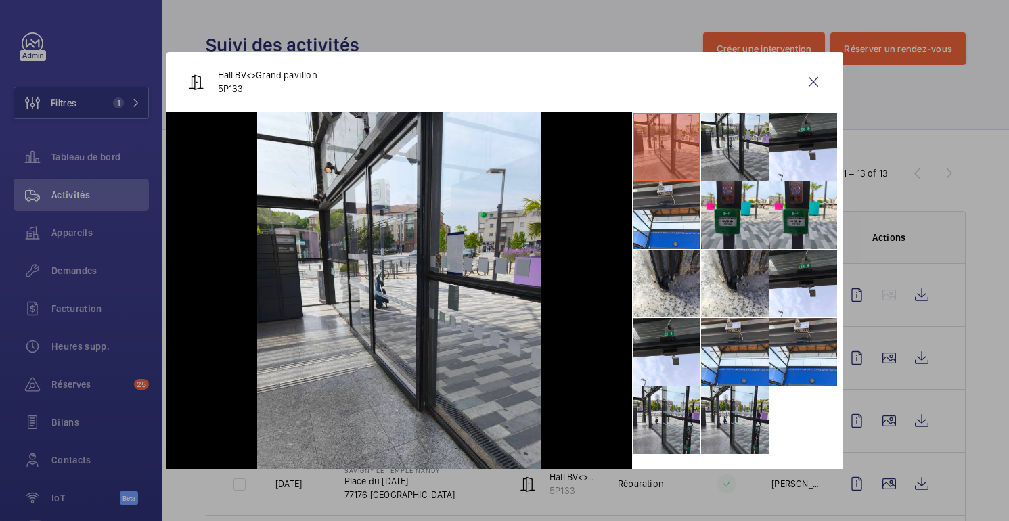
click at [892, 278] on div at bounding box center [504, 260] width 1009 height 521
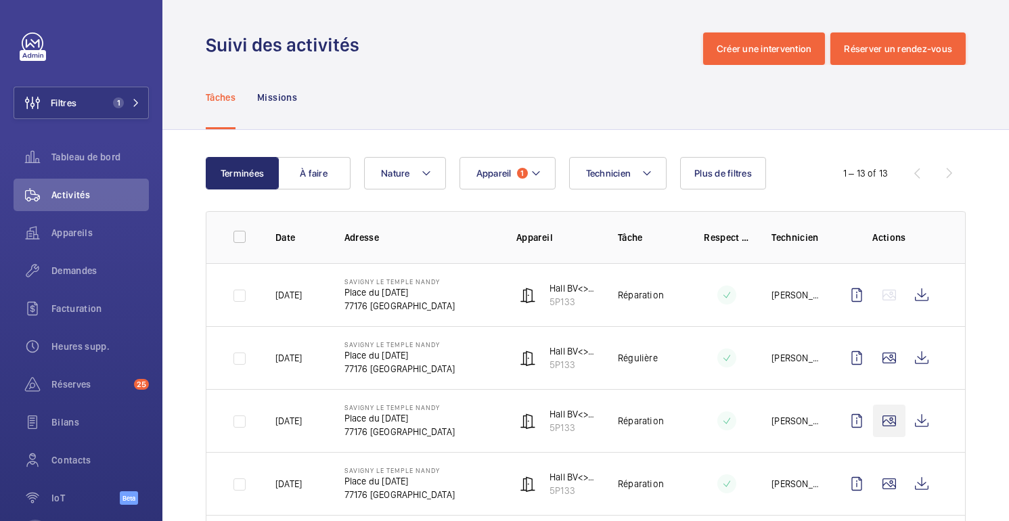
click at [883, 416] on wm-front-icon-button at bounding box center [889, 421] width 32 height 32
click at [886, 420] on wm-front-icon-button at bounding box center [889, 421] width 32 height 32
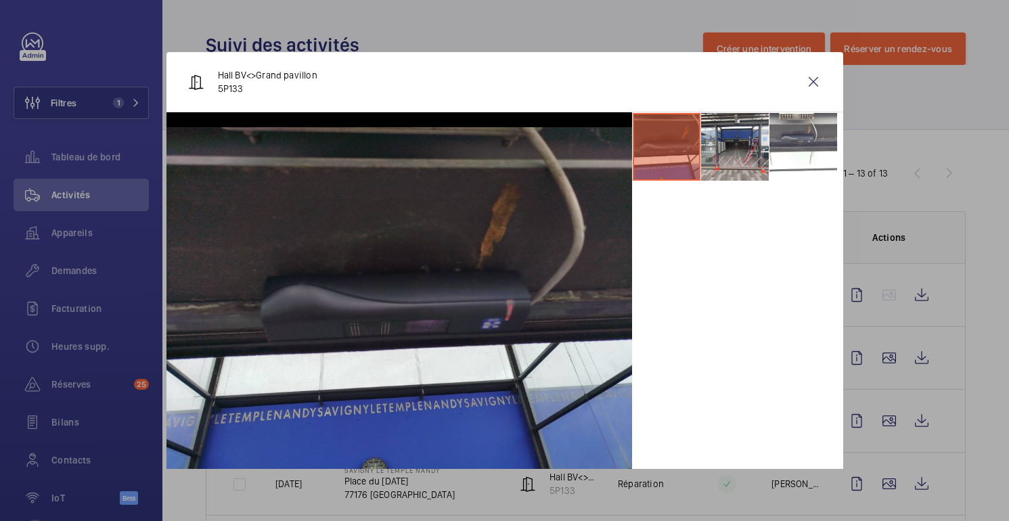
click at [956, 254] on div at bounding box center [504, 260] width 1009 height 521
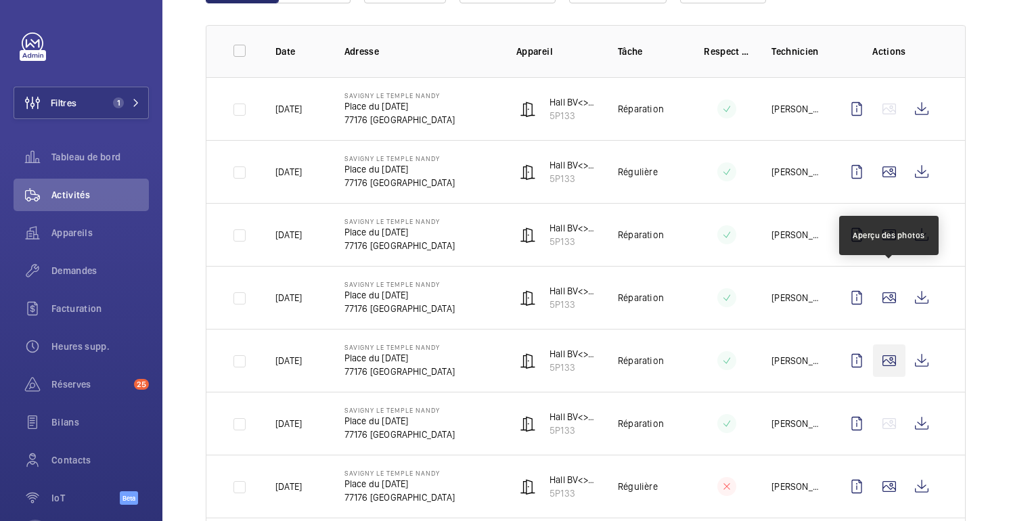
scroll to position [265, 0]
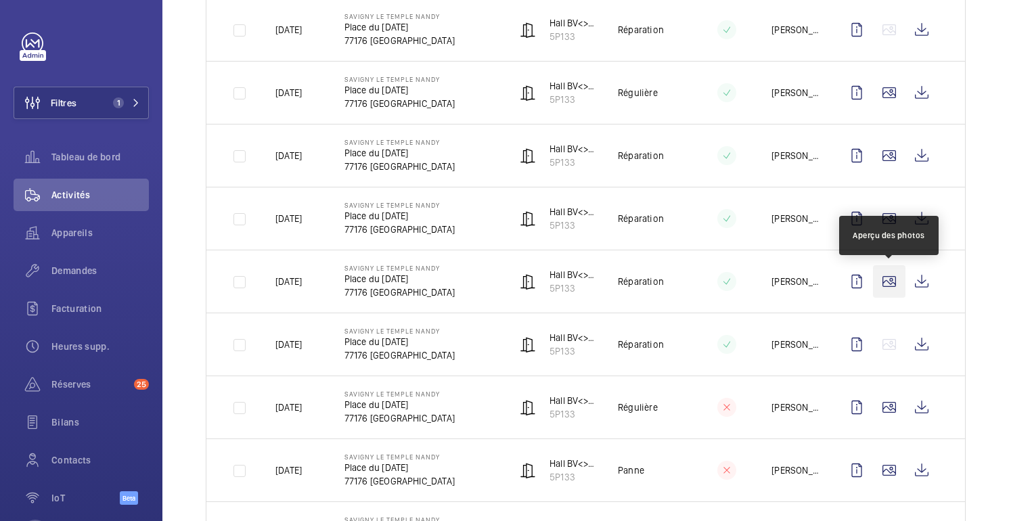
click at [887, 286] on wm-front-icon-button at bounding box center [889, 281] width 32 height 32
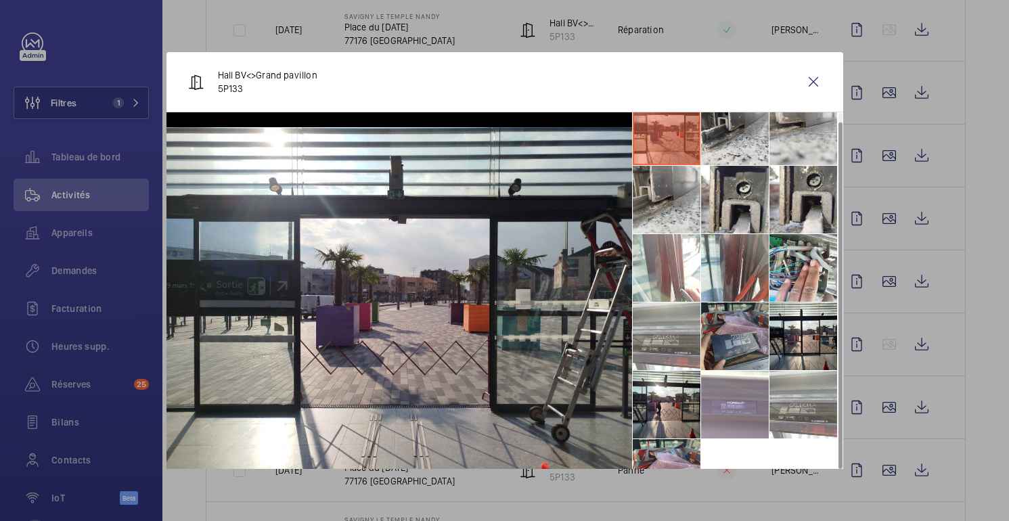
scroll to position [0, 0]
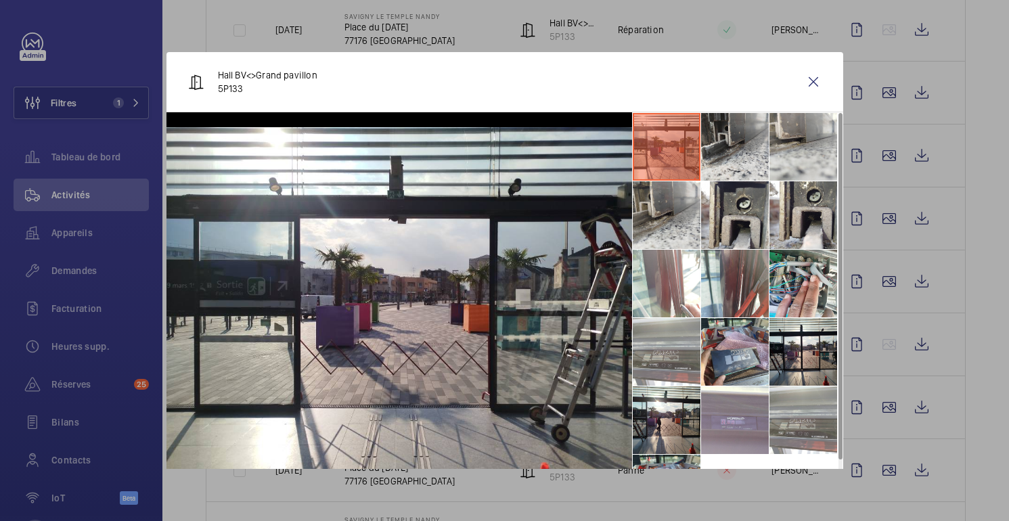
click at [940, 384] on div at bounding box center [504, 260] width 1009 height 521
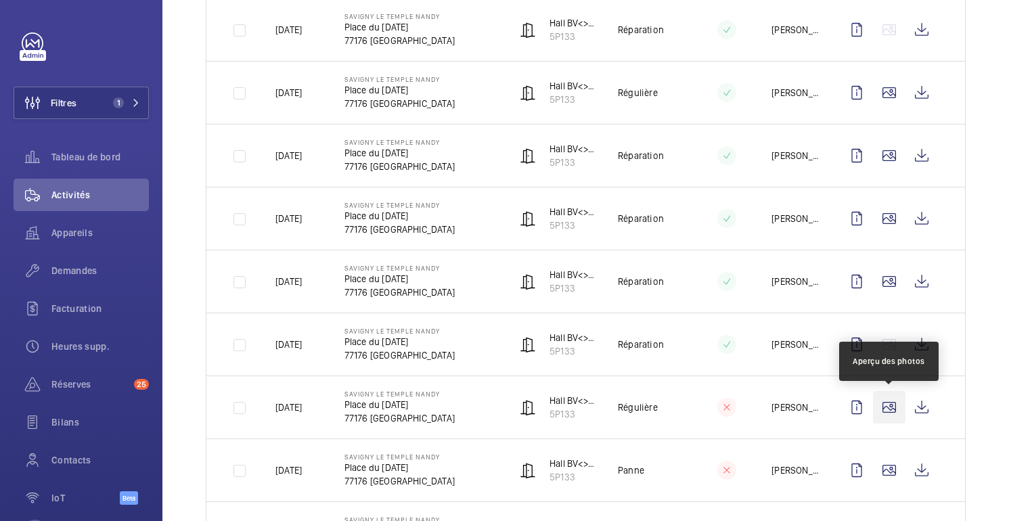
click at [887, 412] on wm-front-icon-button at bounding box center [889, 407] width 32 height 32
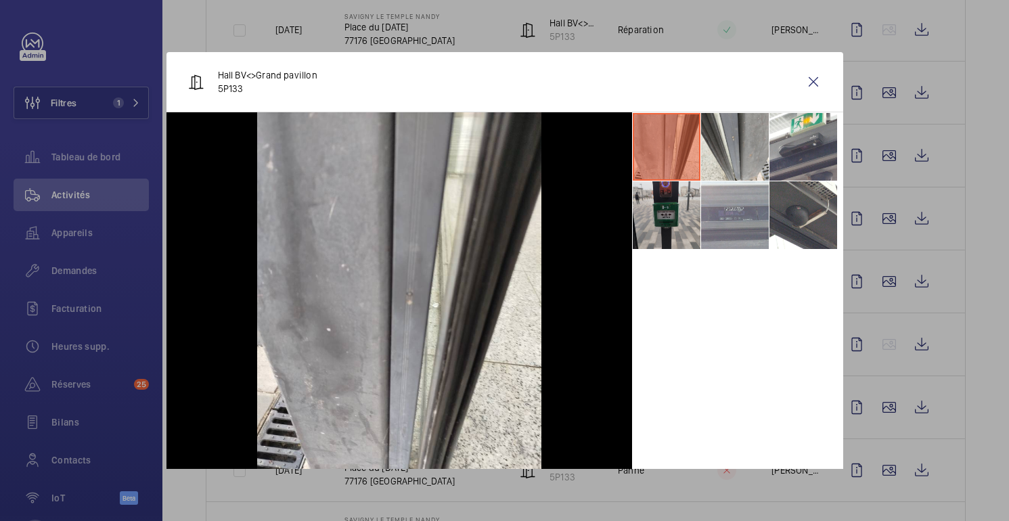
click at [954, 411] on div at bounding box center [504, 260] width 1009 height 521
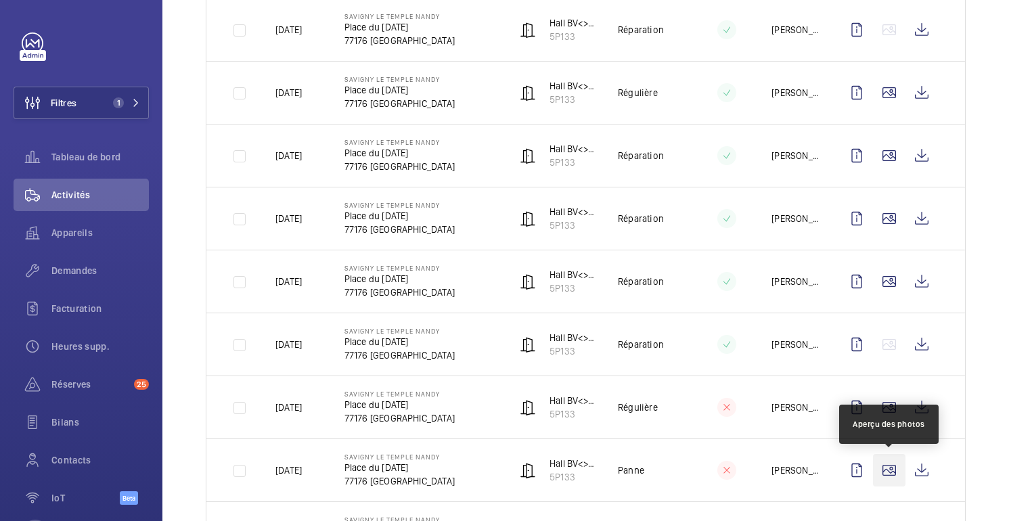
click at [890, 468] on wm-front-icon-button at bounding box center [889, 470] width 32 height 32
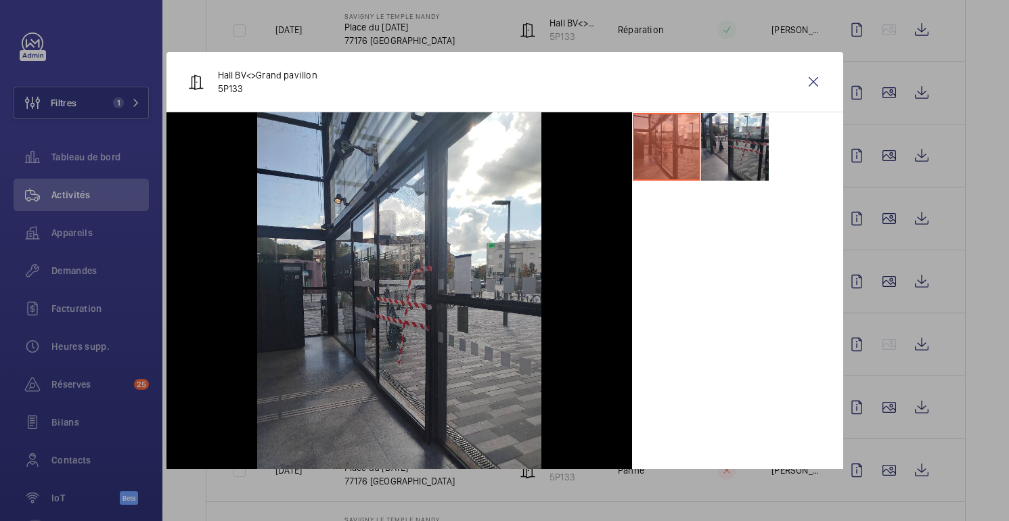
click at [925, 352] on div at bounding box center [504, 260] width 1009 height 521
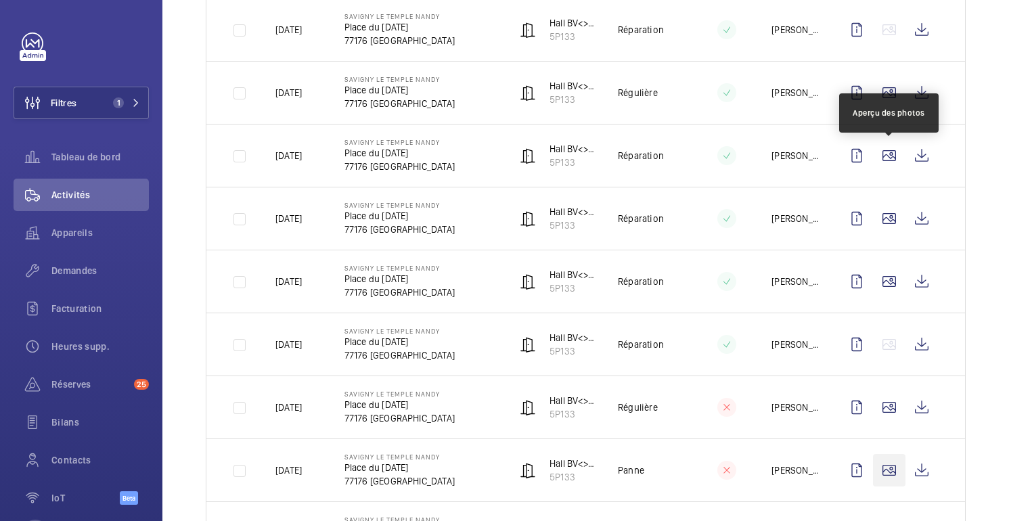
scroll to position [577, 0]
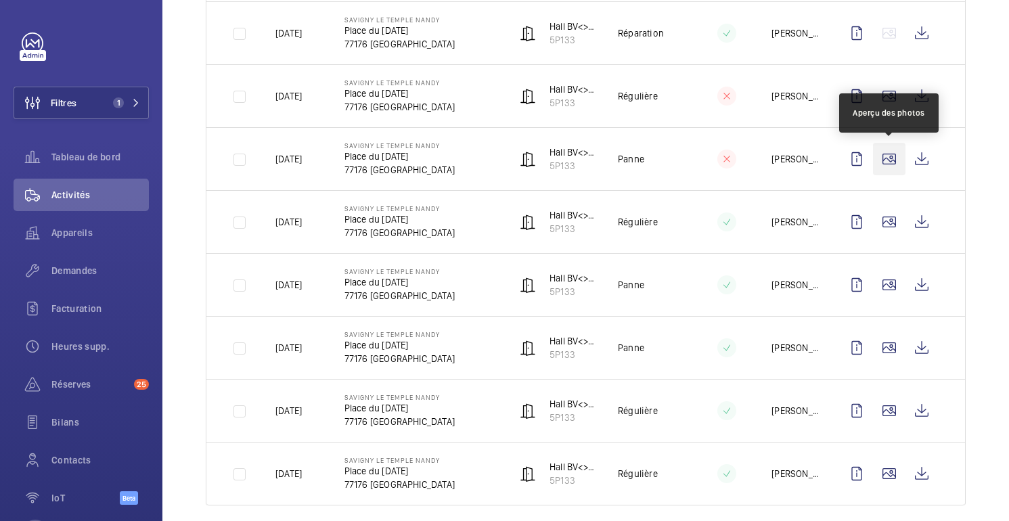
click at [890, 164] on wm-front-icon-button at bounding box center [889, 159] width 32 height 32
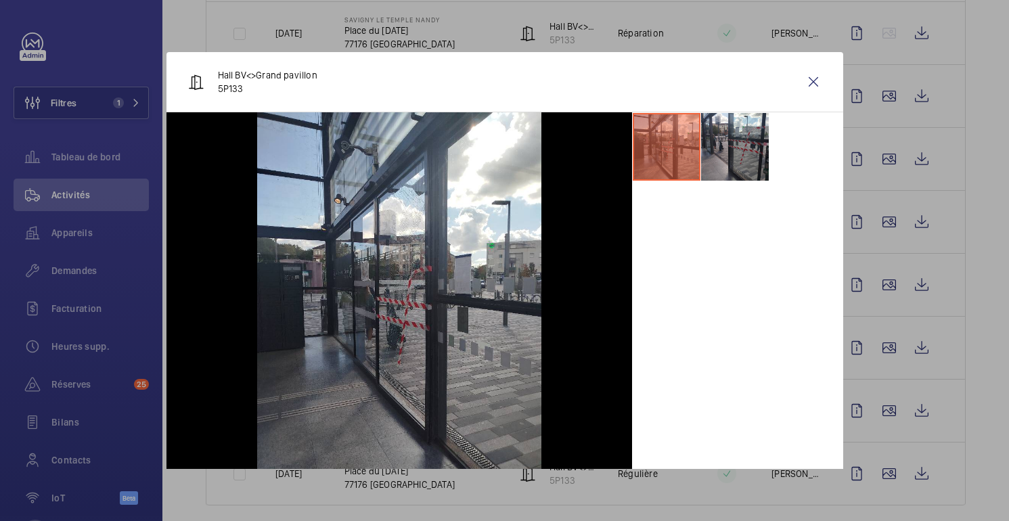
click at [890, 164] on div at bounding box center [504, 260] width 1009 height 521
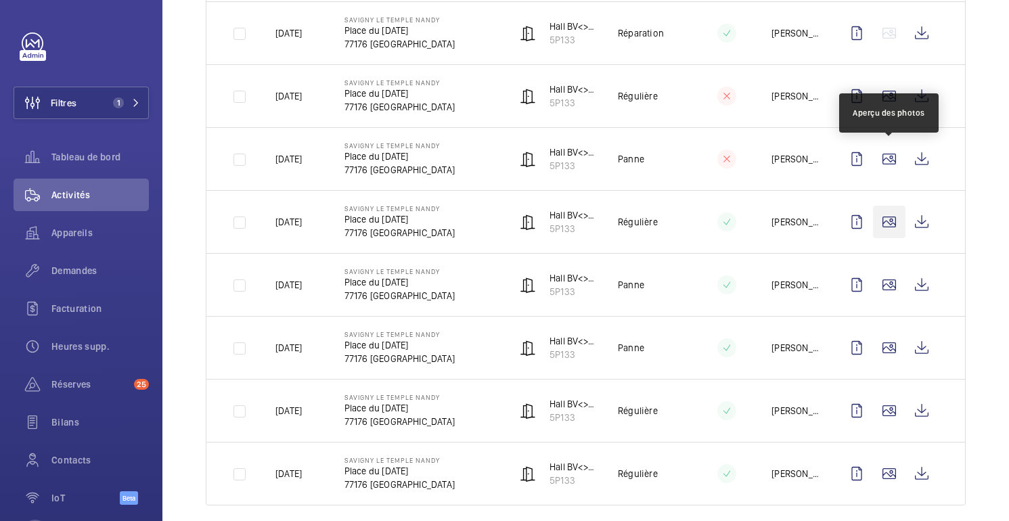
click at [890, 223] on wm-front-icon-button at bounding box center [889, 222] width 32 height 32
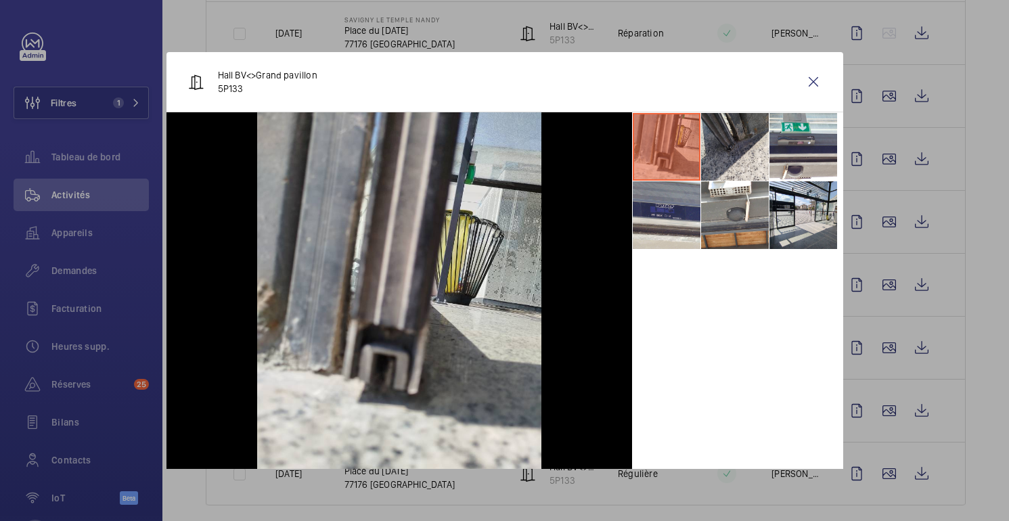
click at [889, 225] on div at bounding box center [504, 260] width 1009 height 521
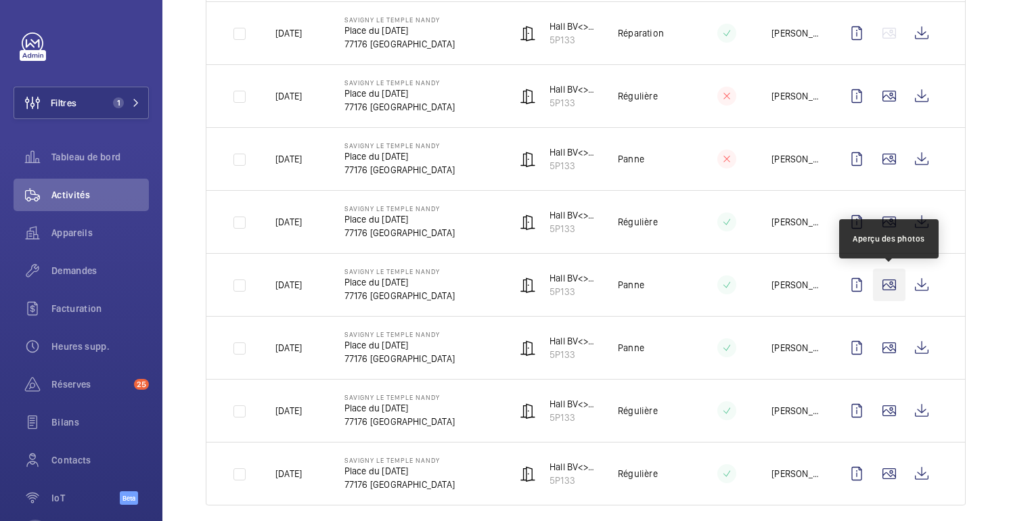
click at [891, 284] on wm-front-icon-button at bounding box center [889, 285] width 32 height 32
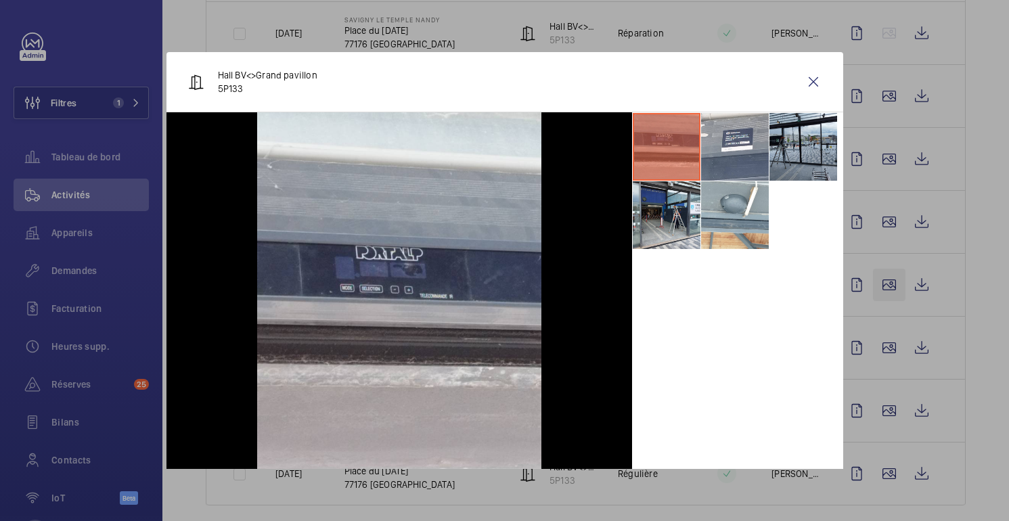
click at [891, 284] on div at bounding box center [504, 260] width 1009 height 521
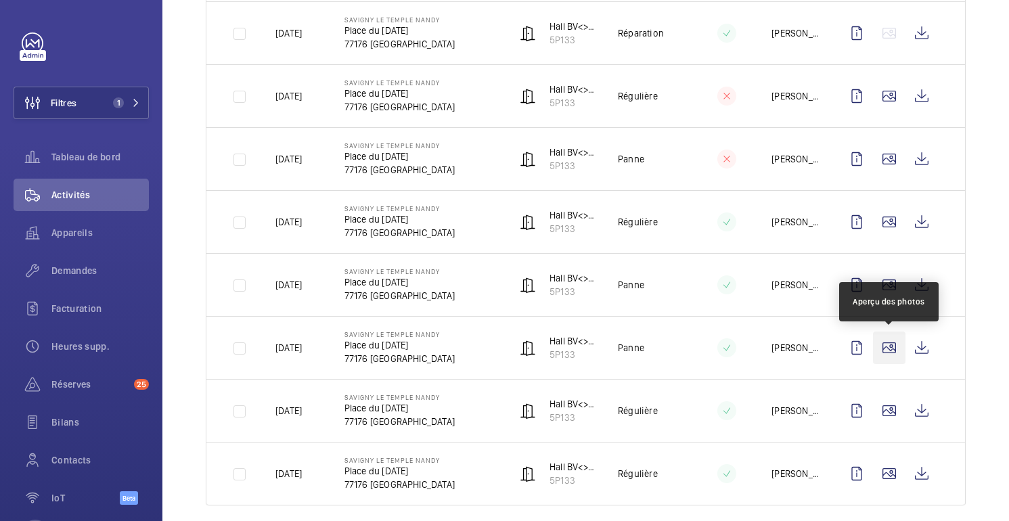
click at [894, 351] on wm-front-icon-button at bounding box center [889, 348] width 32 height 32
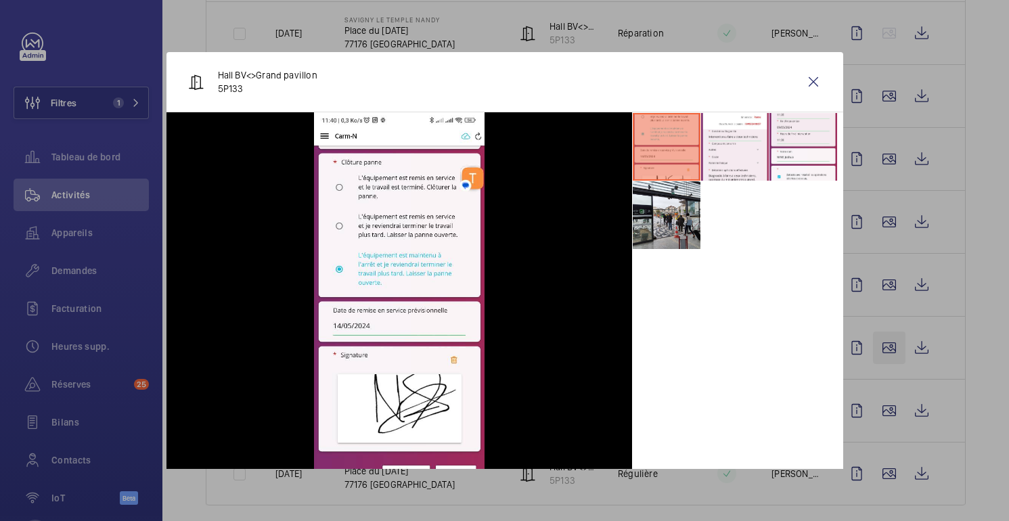
click at [894, 351] on div at bounding box center [504, 260] width 1009 height 521
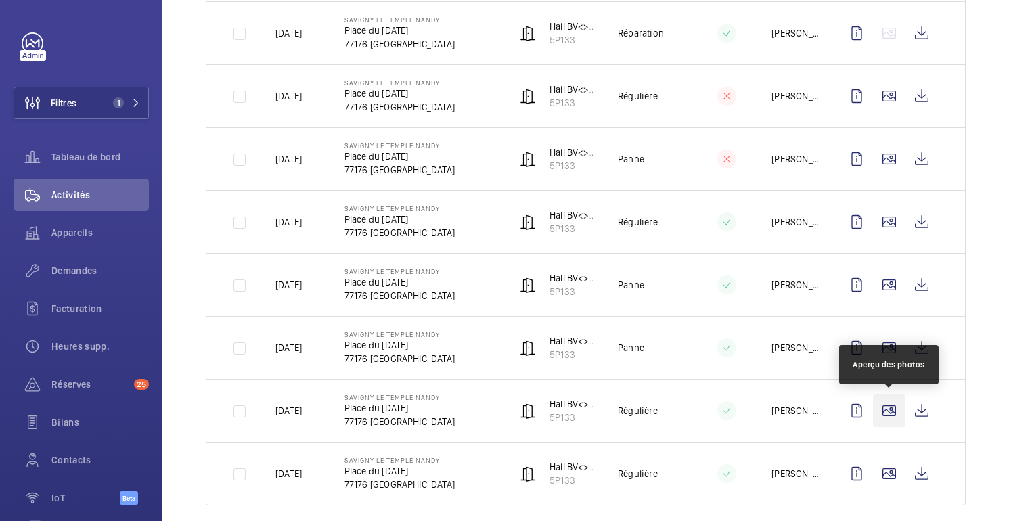
click at [891, 411] on wm-front-icon-button at bounding box center [889, 411] width 32 height 32
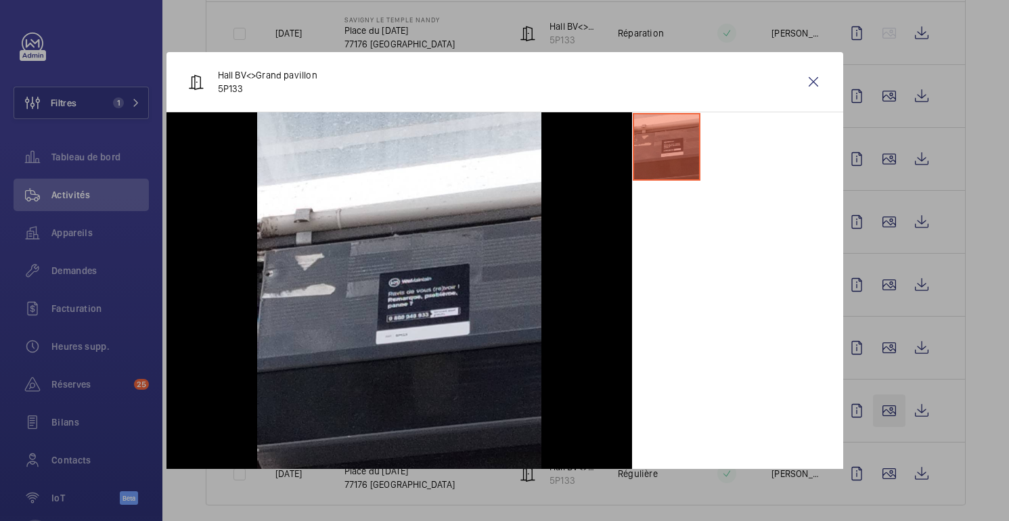
click at [891, 411] on div at bounding box center [504, 260] width 1009 height 521
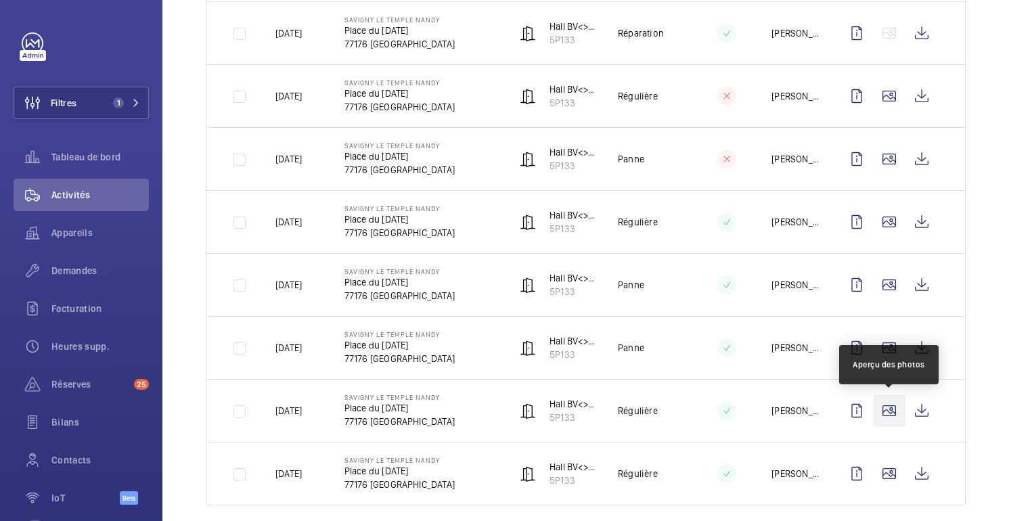
scroll to position [594, 0]
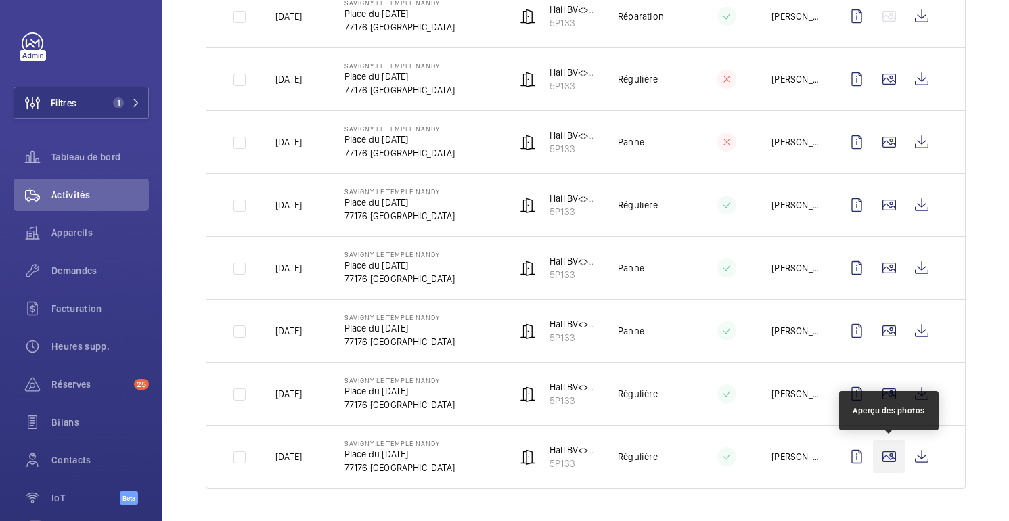
click at [888, 459] on wm-front-icon-button at bounding box center [889, 457] width 32 height 32
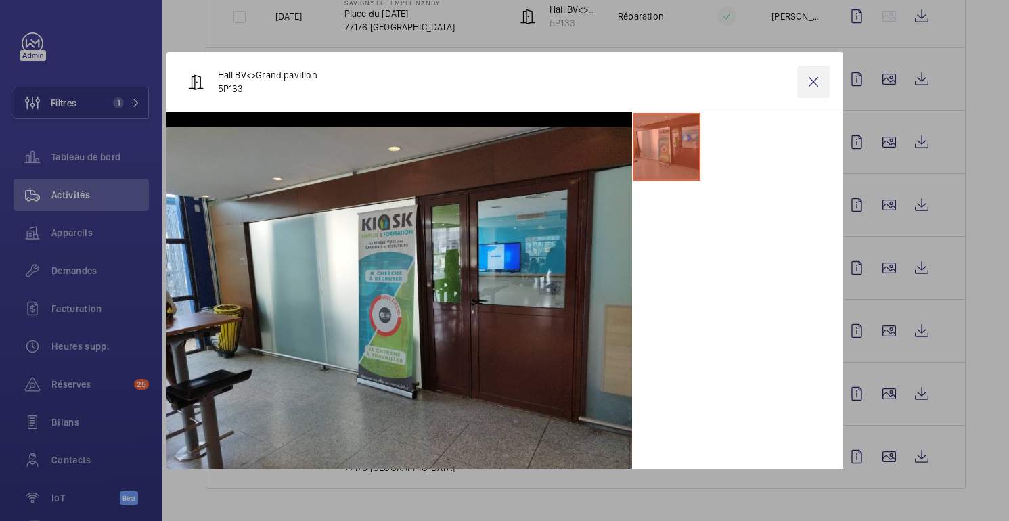
click at [812, 85] on wm-front-icon-button at bounding box center [813, 82] width 32 height 32
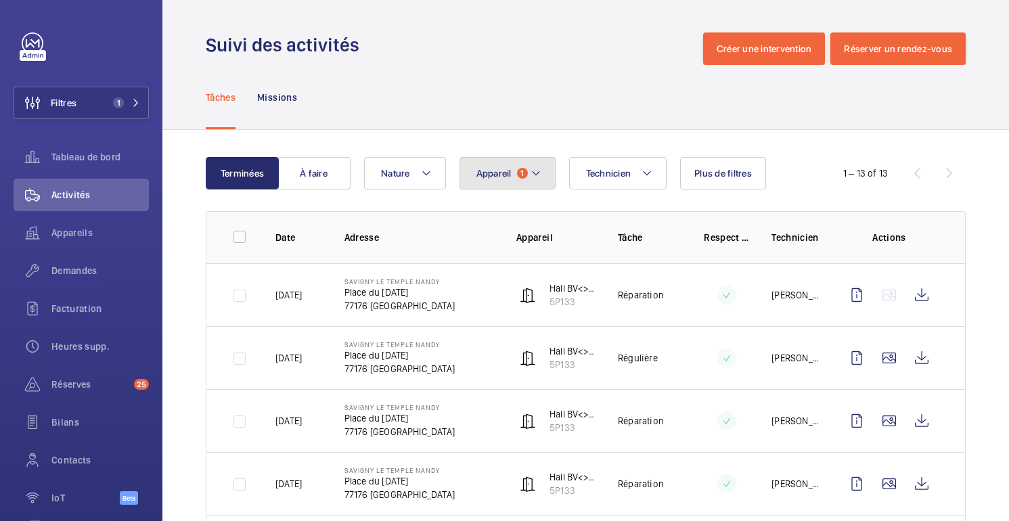
click at [508, 177] on span "Appareil" at bounding box center [493, 173] width 35 height 11
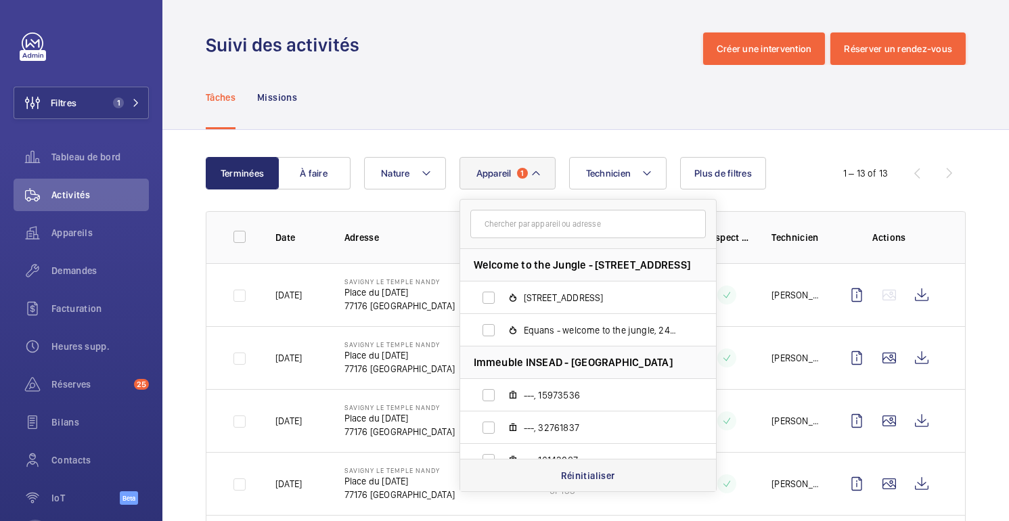
click at [552, 462] on div "Réinitialiser" at bounding box center [588, 475] width 256 height 32
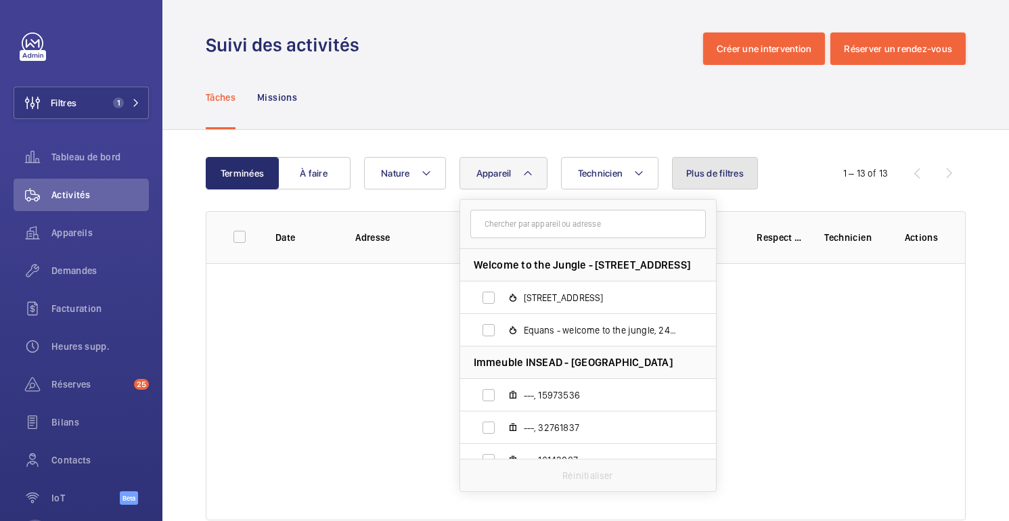
click at [713, 173] on span "Plus de filtres" at bounding box center [715, 173] width 58 height 11
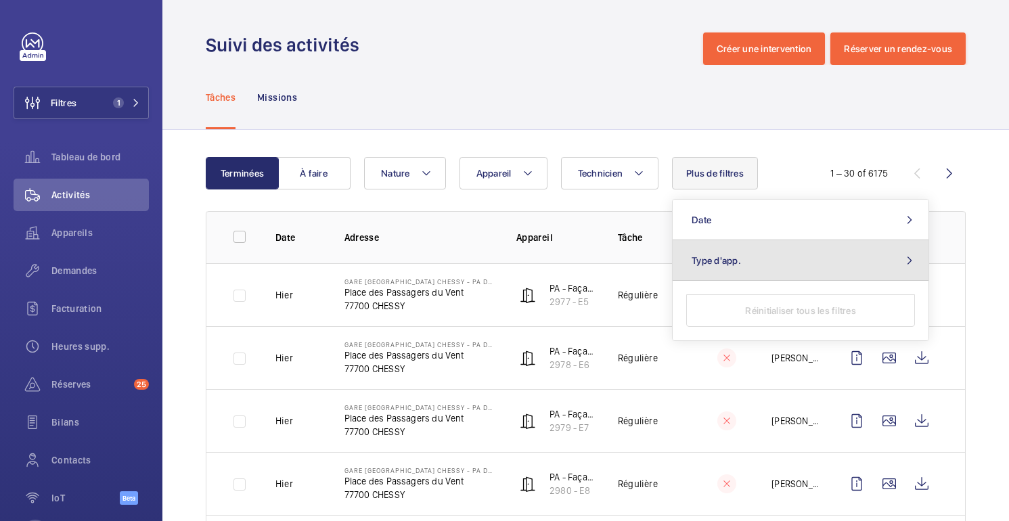
click at [732, 258] on span "Type d'app." at bounding box center [716, 260] width 49 height 11
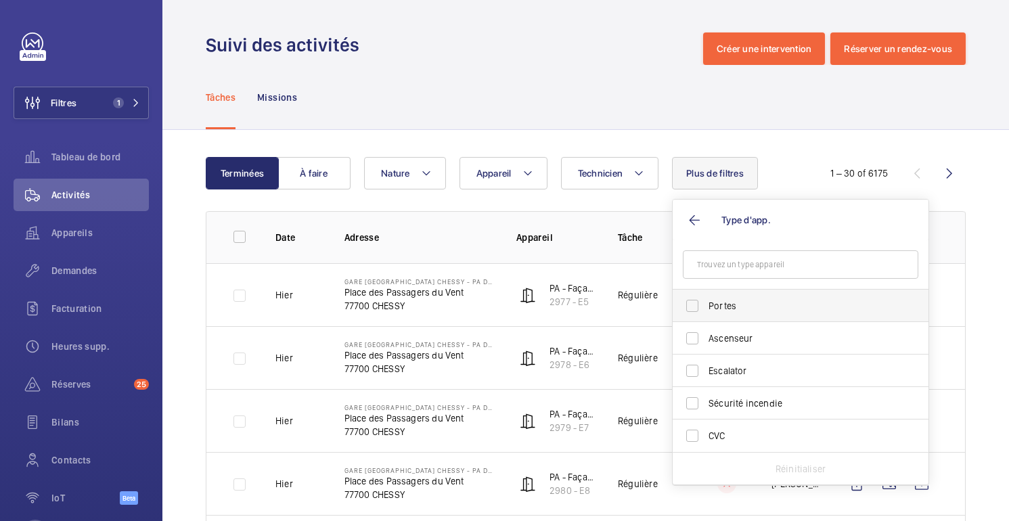
click at [724, 314] on label "Portes" at bounding box center [791, 306] width 236 height 32
click at [706, 314] on input "Portes" at bounding box center [692, 305] width 27 height 27
checkbox input "true"
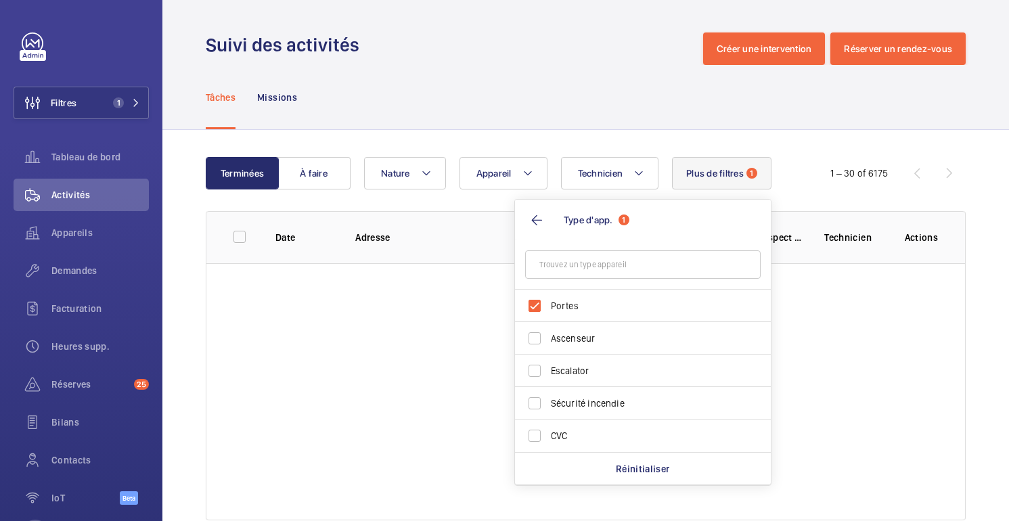
click at [624, 111] on div "Tâches Missions" at bounding box center [586, 97] width 760 height 64
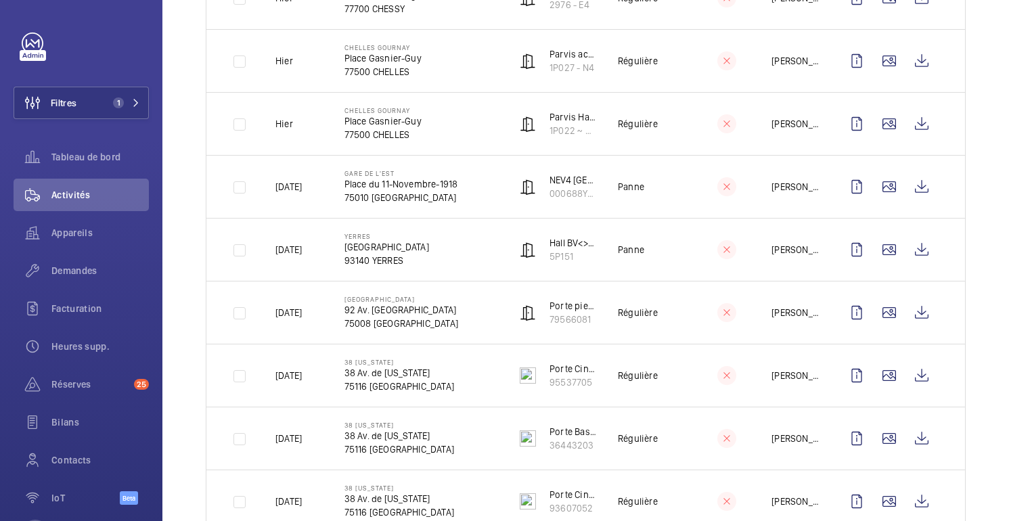
scroll to position [739, 0]
